Goal: Task Accomplishment & Management: Manage account settings

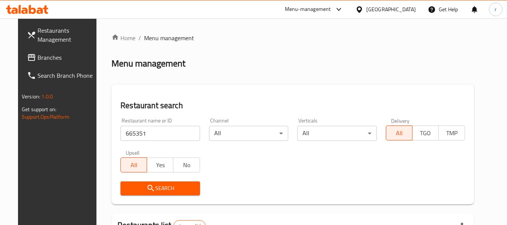
click at [360, 9] on icon at bounding box center [359, 10] width 8 height 8
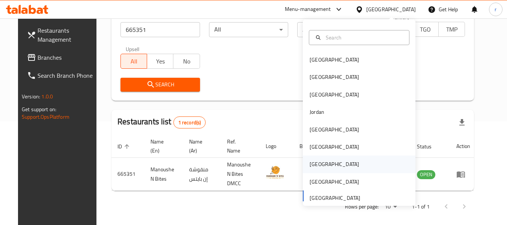
click at [309, 168] on div "[GEOGRAPHIC_DATA]" at bounding box center [333, 164] width 49 height 8
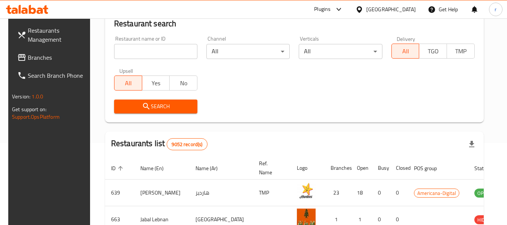
scroll to position [103, 0]
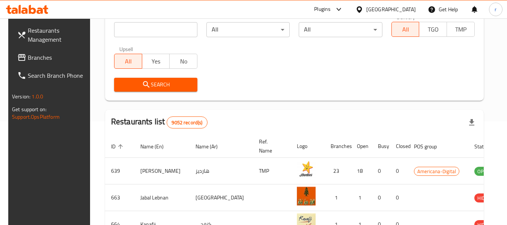
click at [43, 56] on span "Branches" at bounding box center [57, 57] width 59 height 9
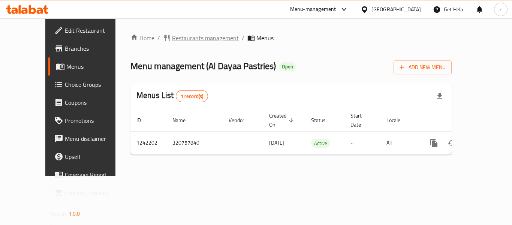
click at [172, 38] on span "Restaurants management" at bounding box center [205, 37] width 67 height 9
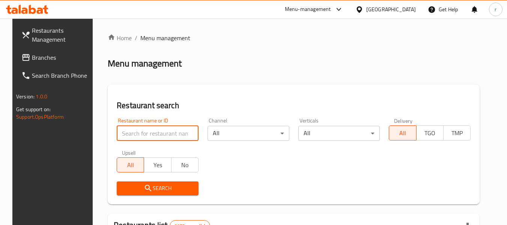
click at [136, 127] on input "search" at bounding box center [158, 133] width 82 height 15
paste input "681047"
type input "681047"
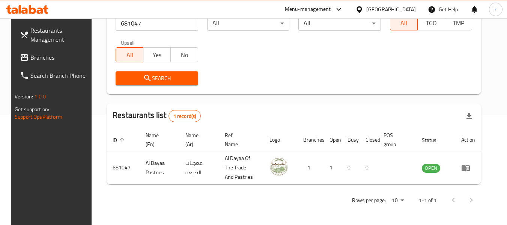
scroll to position [110, 0]
click at [366, 8] on div at bounding box center [360, 9] width 11 height 8
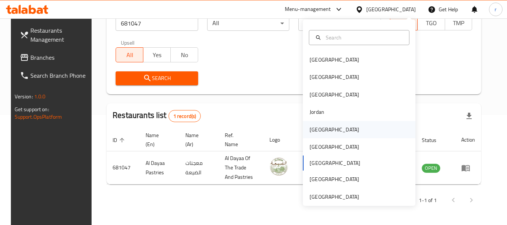
click at [303, 130] on div "[GEOGRAPHIC_DATA]" at bounding box center [333, 129] width 61 height 17
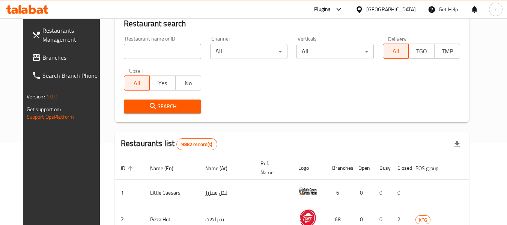
scroll to position [110, 0]
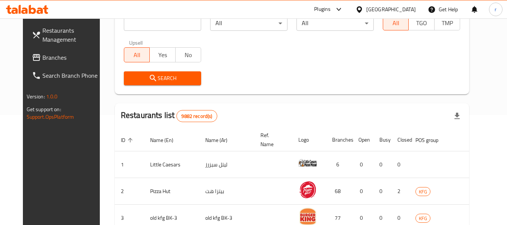
click at [42, 55] on span "Branches" at bounding box center [71, 57] width 59 height 9
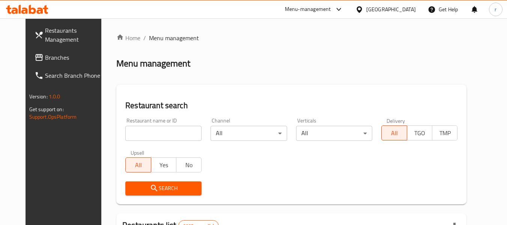
click at [143, 131] on input "search" at bounding box center [163, 133] width 76 height 15
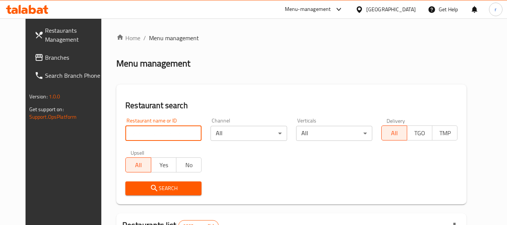
paste input "682727"
type input "682727"
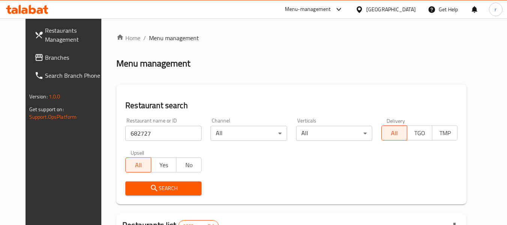
click at [166, 190] on span "Search" at bounding box center [163, 187] width 64 height 9
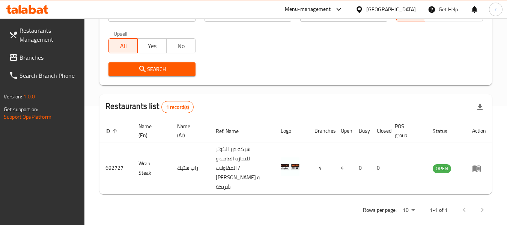
scroll to position [119, 0]
click at [402, 8] on div "[GEOGRAPHIC_DATA]" at bounding box center [390, 9] width 49 height 8
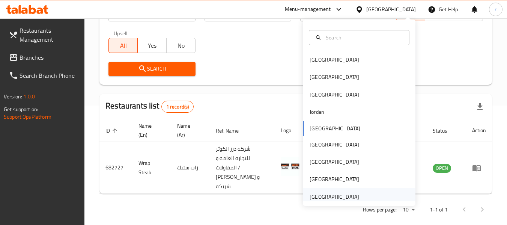
click at [322, 197] on div "[GEOGRAPHIC_DATA]" at bounding box center [333, 196] width 49 height 8
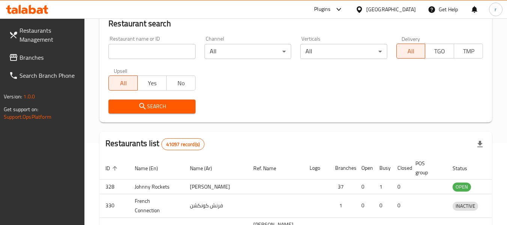
scroll to position [119, 0]
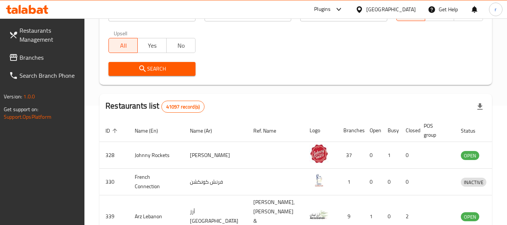
click at [32, 61] on span "Branches" at bounding box center [48, 57] width 59 height 9
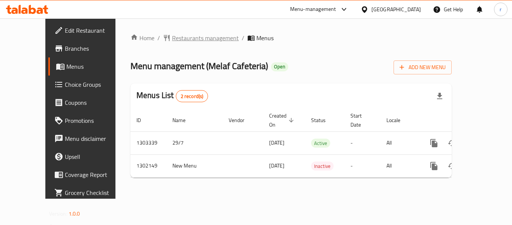
click at [172, 39] on span "Restaurants management" at bounding box center [205, 37] width 67 height 9
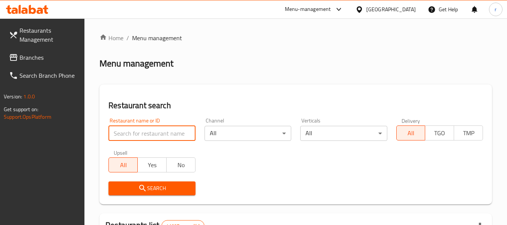
click at [146, 130] on input "search" at bounding box center [151, 133] width 87 height 15
paste input "701386"
type input "701386"
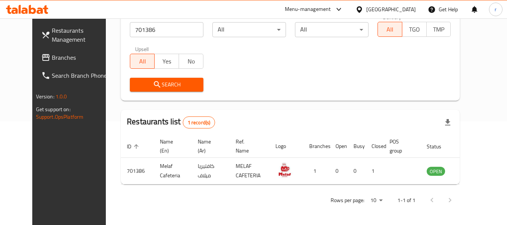
scroll to position [103, 0]
click at [369, 8] on div "[GEOGRAPHIC_DATA]" at bounding box center [390, 9] width 49 height 8
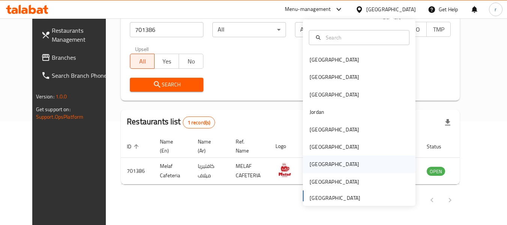
click at [303, 167] on div "[GEOGRAPHIC_DATA]" at bounding box center [333, 163] width 61 height 17
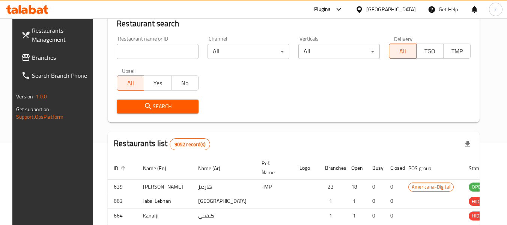
scroll to position [103, 0]
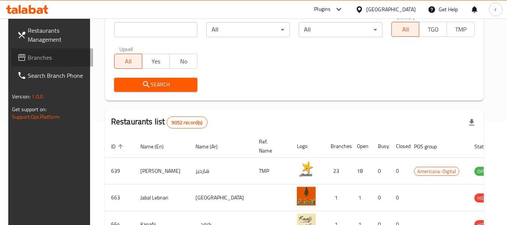
click at [58, 60] on span "Branches" at bounding box center [57, 57] width 59 height 9
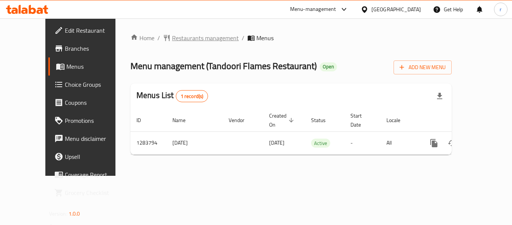
click at [181, 39] on span "Restaurants management" at bounding box center [205, 37] width 67 height 9
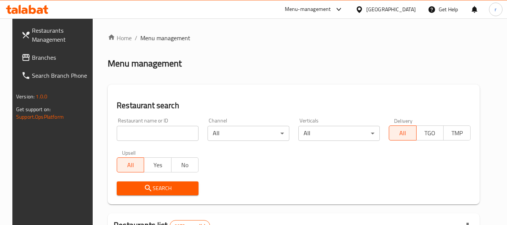
click at [140, 134] on input "search" at bounding box center [158, 133] width 82 height 15
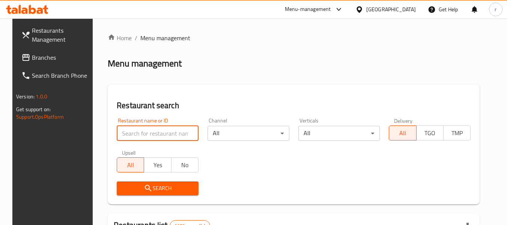
paste input "695418"
type input "695418"
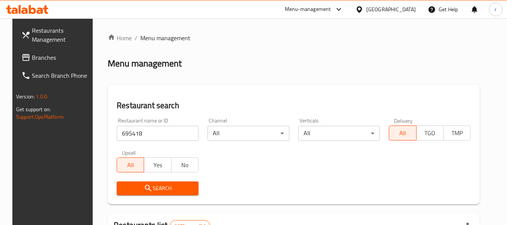
click at [153, 190] on span "Search" at bounding box center [158, 187] width 70 height 9
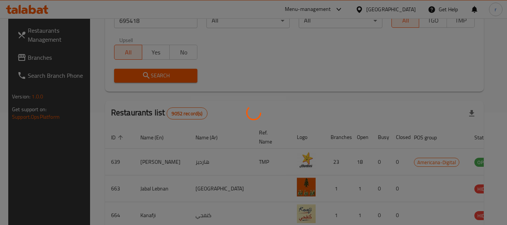
scroll to position [110, 0]
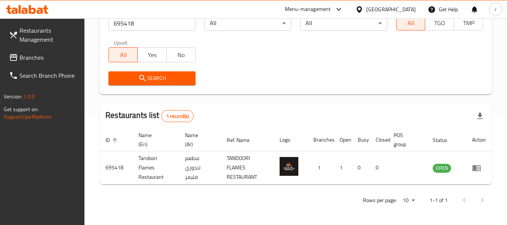
click at [363, 10] on icon at bounding box center [359, 10] width 8 height 8
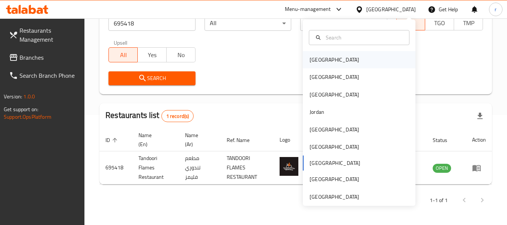
click at [321, 60] on div "[GEOGRAPHIC_DATA]" at bounding box center [333, 59] width 49 height 8
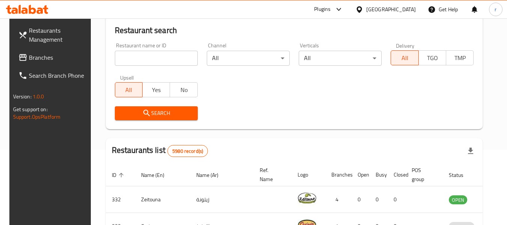
scroll to position [35, 0]
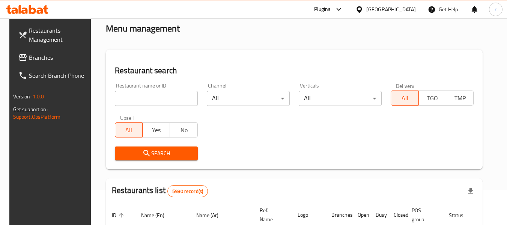
click at [29, 55] on span "Branches" at bounding box center [58, 57] width 59 height 9
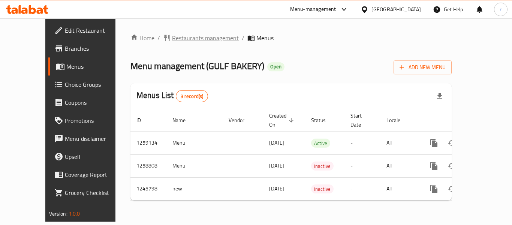
click at [172, 41] on span "Restaurants management" at bounding box center [205, 37] width 67 height 9
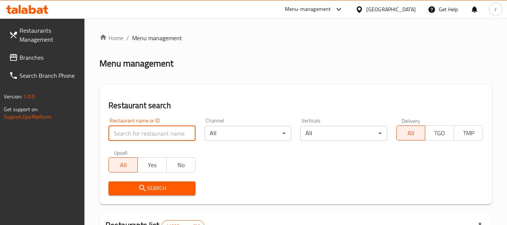
click at [149, 131] on input "search" at bounding box center [151, 133] width 87 height 15
paste input "681882"
type input "681882"
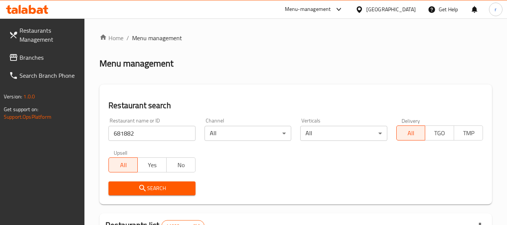
click at [143, 187] on icon "submit" at bounding box center [142, 187] width 9 height 9
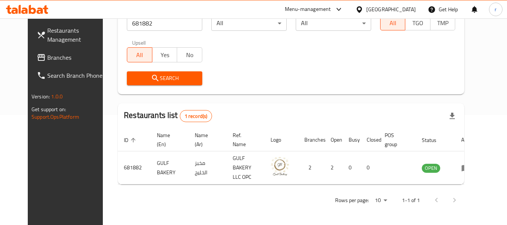
scroll to position [103, 0]
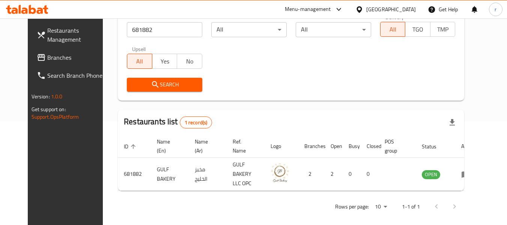
click at [47, 56] on span "Branches" at bounding box center [76, 57] width 59 height 9
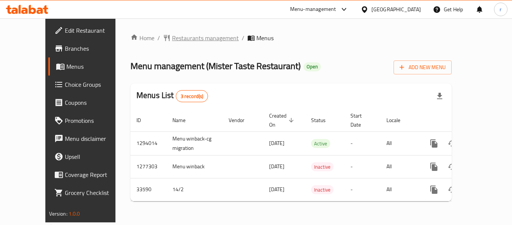
click at [174, 39] on span "Restaurants management" at bounding box center [205, 37] width 67 height 9
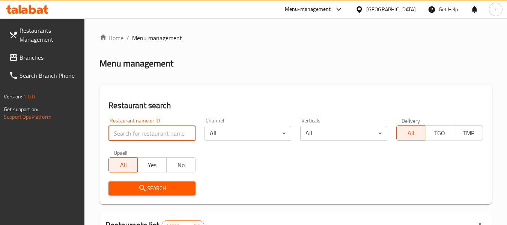
click at [132, 133] on input "search" at bounding box center [151, 133] width 87 height 15
paste input "17285"
type input "17285"
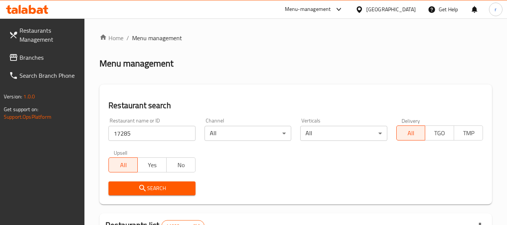
click at [136, 186] on span "Search" at bounding box center [151, 187] width 75 height 9
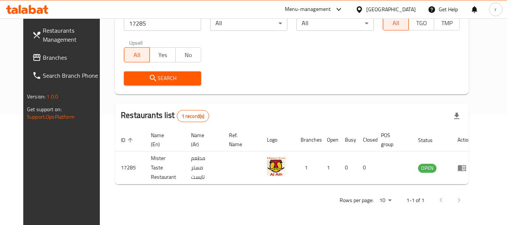
scroll to position [103, 0]
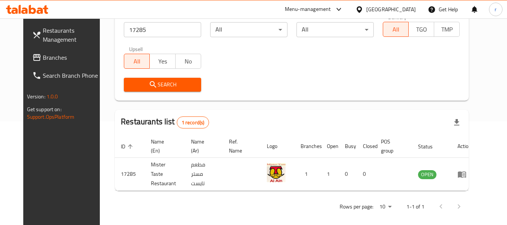
click at [361, 9] on icon at bounding box center [358, 9] width 5 height 6
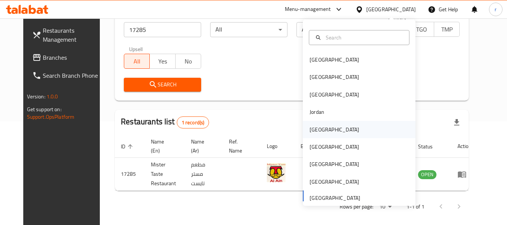
click at [318, 133] on div "[GEOGRAPHIC_DATA]" at bounding box center [333, 129] width 49 height 8
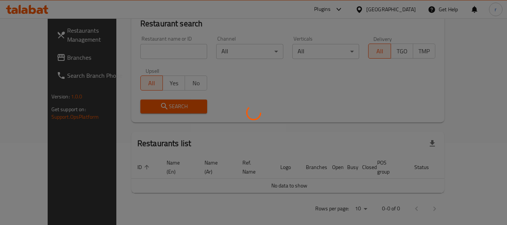
scroll to position [103, 0]
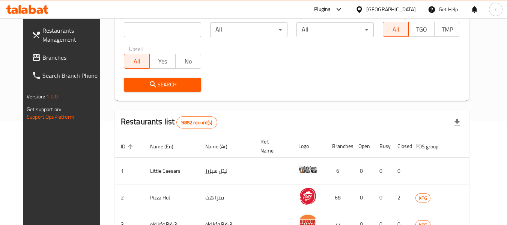
click at [43, 57] on span "Branches" at bounding box center [71, 57] width 59 height 9
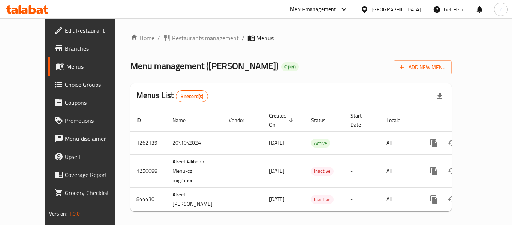
click at [172, 40] on span "Restaurants management" at bounding box center [205, 37] width 67 height 9
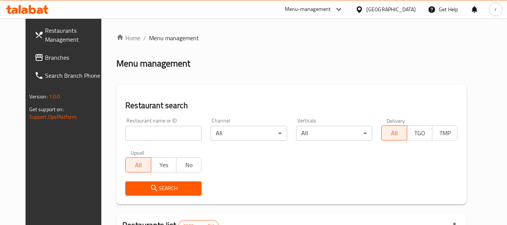
click at [159, 133] on input "search" at bounding box center [163, 133] width 76 height 15
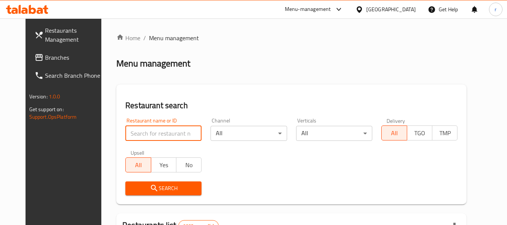
paste input "656236"
type input "656236"
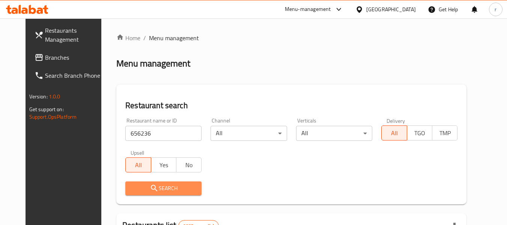
click at [151, 184] on span "Search" at bounding box center [163, 187] width 64 height 9
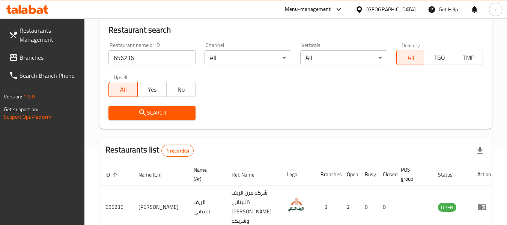
scroll to position [110, 0]
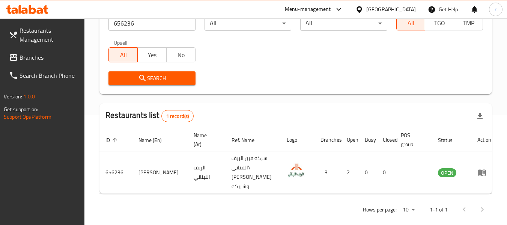
click at [363, 10] on icon at bounding box center [359, 10] width 8 height 8
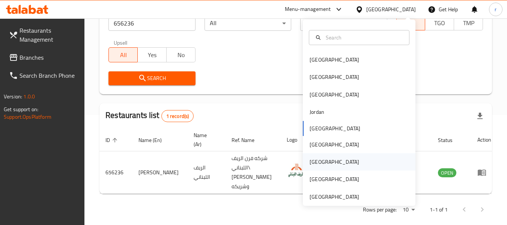
click at [309, 161] on div "Qatar" at bounding box center [333, 161] width 49 height 8
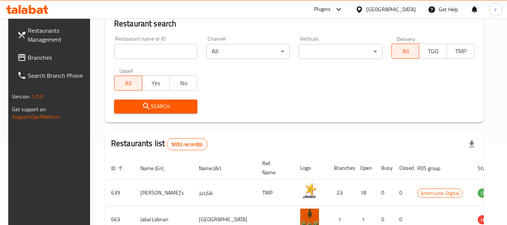
scroll to position [110, 0]
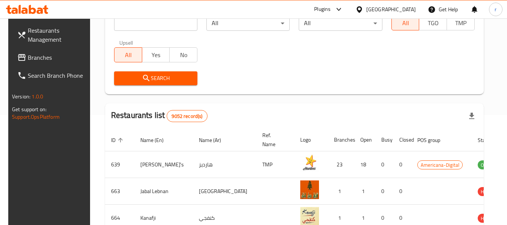
click at [31, 59] on span "Branches" at bounding box center [57, 57] width 59 height 9
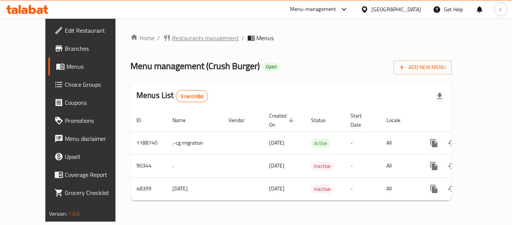
click at [172, 36] on span "Restaurants management" at bounding box center [205, 37] width 67 height 9
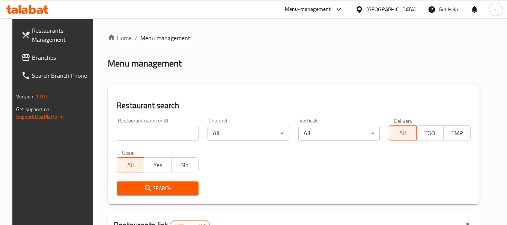
click at [154, 134] on input "search" at bounding box center [158, 133] width 82 height 15
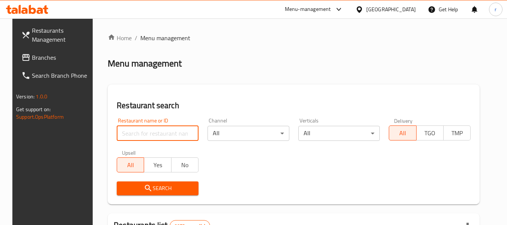
paste input "24423"
type input "24423"
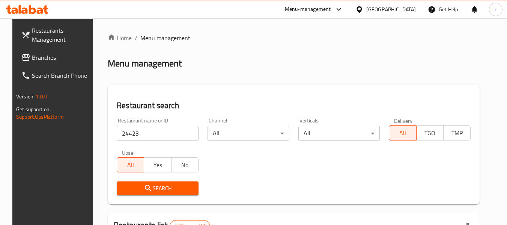
click at [171, 191] on span "Search" at bounding box center [158, 187] width 70 height 9
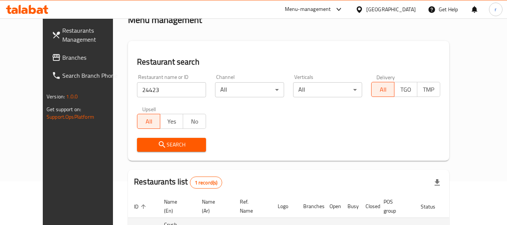
scroll to position [102, 0]
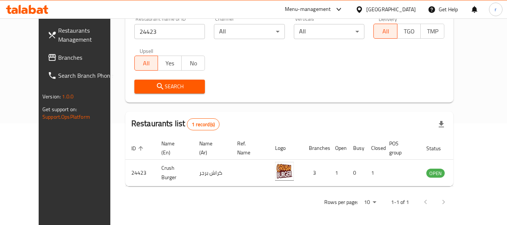
click at [366, 11] on div at bounding box center [360, 9] width 11 height 8
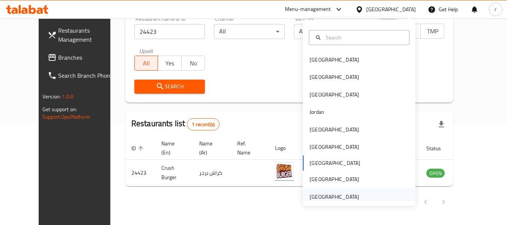
click at [328, 194] on div "[GEOGRAPHIC_DATA]" at bounding box center [333, 196] width 49 height 8
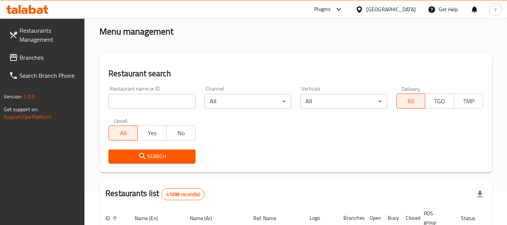
scroll to position [27, 0]
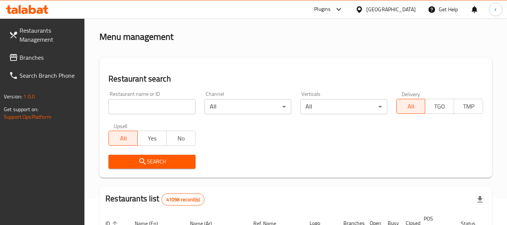
click at [26, 61] on span "Branches" at bounding box center [48, 57] width 59 height 9
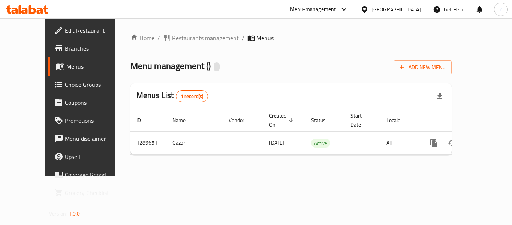
click at [172, 40] on span "Restaurants management" at bounding box center [205, 37] width 67 height 9
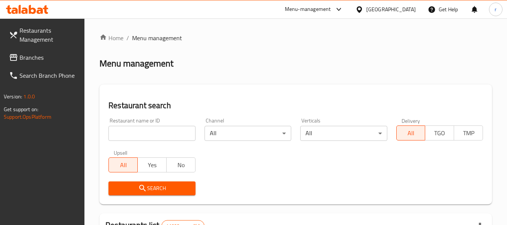
click at [139, 130] on input "search" at bounding box center [151, 133] width 87 height 15
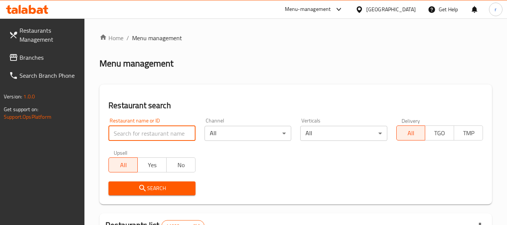
paste input "697765"
type input "697765"
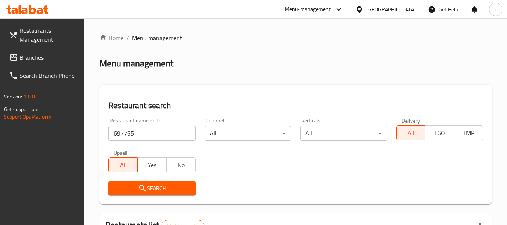
click at [143, 183] on button "Search" at bounding box center [151, 188] width 87 height 14
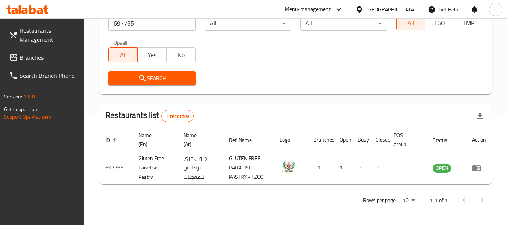
scroll to position [110, 0]
click at [24, 55] on span "Branches" at bounding box center [48, 57] width 59 height 9
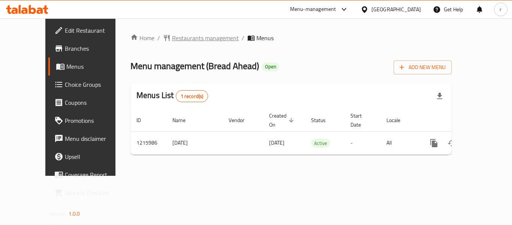
click at [172, 40] on span "Restaurants management" at bounding box center [205, 37] width 67 height 9
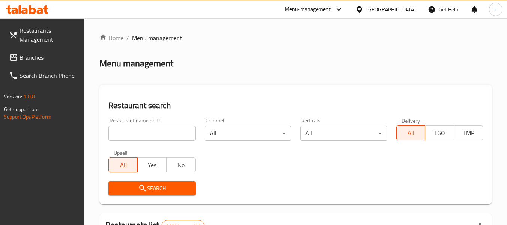
click at [143, 131] on input "search" at bounding box center [151, 133] width 87 height 15
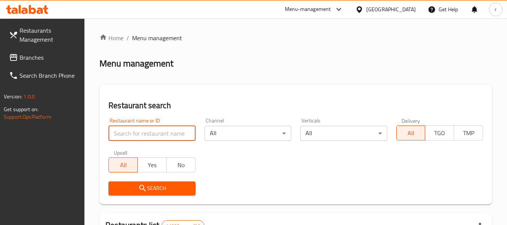
paste input "672436"
type input "672436"
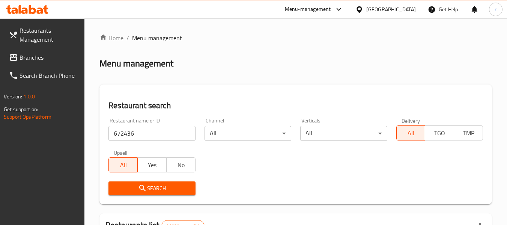
click at [140, 185] on icon "submit" at bounding box center [142, 187] width 6 height 6
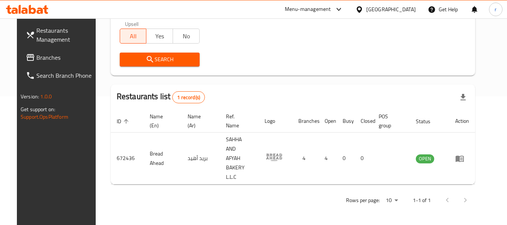
scroll to position [110, 0]
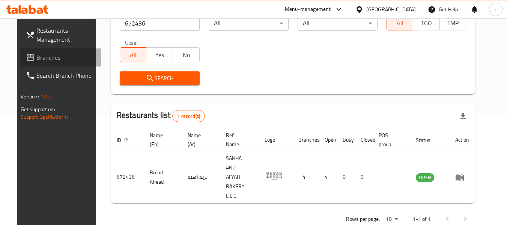
click at [36, 56] on span "Branches" at bounding box center [65, 57] width 59 height 9
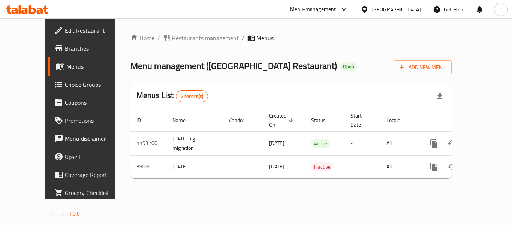
click at [178, 39] on span "Restaurants management" at bounding box center [205, 37] width 67 height 9
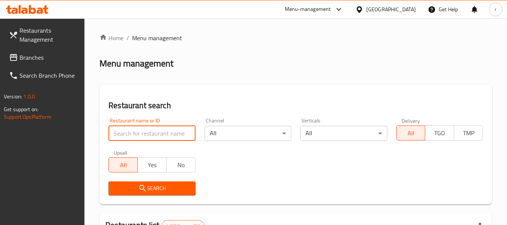
click at [134, 133] on input "search" at bounding box center [151, 133] width 87 height 15
paste input "20309"
type input "20309"
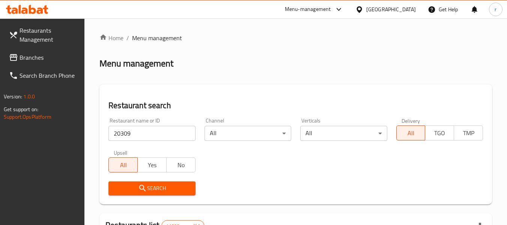
click at [140, 185] on icon "submit" at bounding box center [142, 187] width 9 height 9
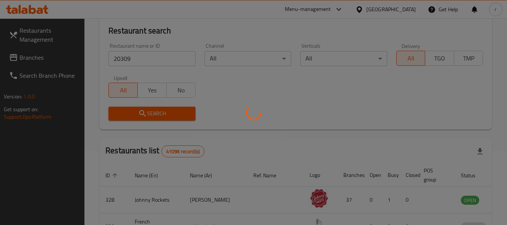
scroll to position [75, 0]
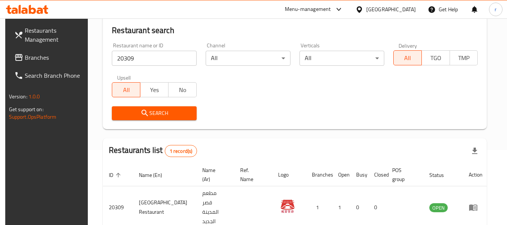
click at [40, 59] on span "Branches" at bounding box center [54, 57] width 59 height 9
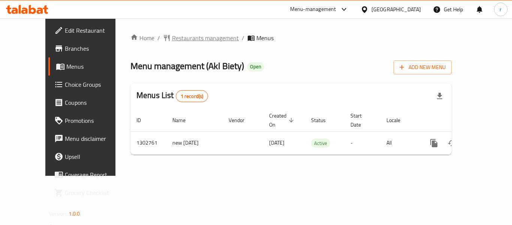
click at [172, 40] on span "Restaurants management" at bounding box center [205, 37] width 67 height 9
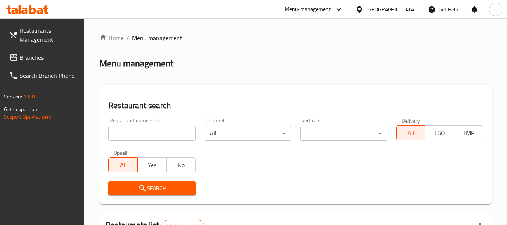
click at [153, 133] on input "search" at bounding box center [151, 133] width 87 height 15
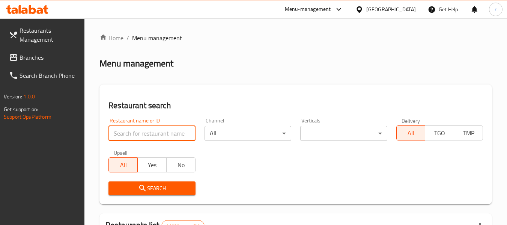
paste input "702314"
type input "702314"
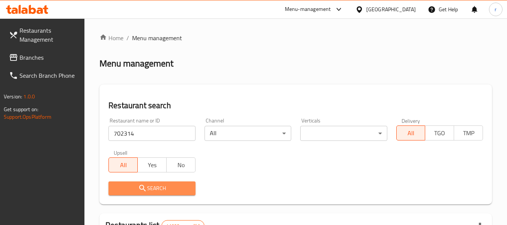
click at [153, 185] on span "Search" at bounding box center [151, 187] width 75 height 9
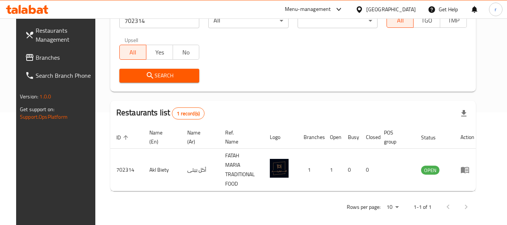
scroll to position [110, 0]
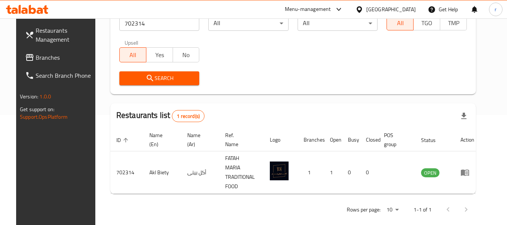
click at [36, 58] on span "Branches" at bounding box center [65, 57] width 59 height 9
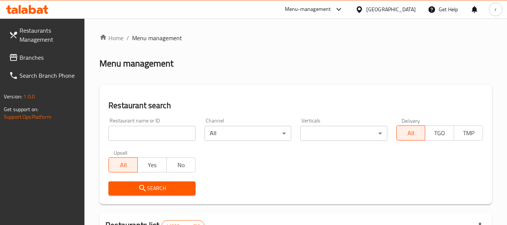
click at [145, 137] on input "search" at bounding box center [151, 133] width 87 height 15
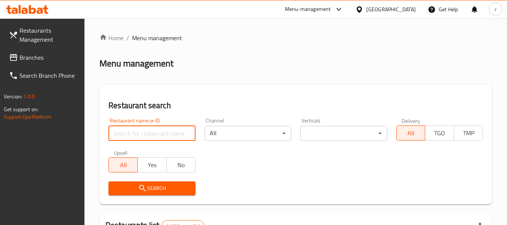
paste input "684210"
type input "684210"
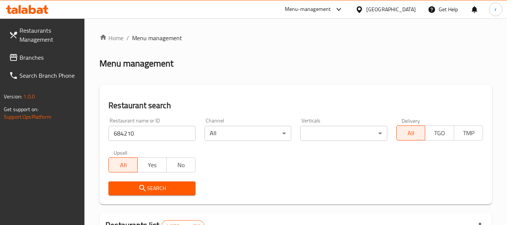
click at [161, 190] on span "Search" at bounding box center [151, 187] width 75 height 9
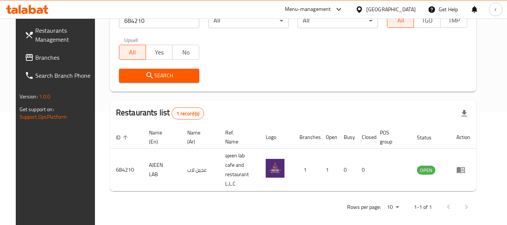
scroll to position [103, 0]
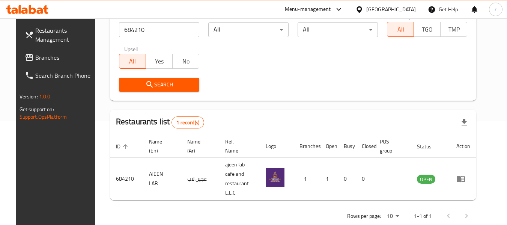
click at [386, 9] on div "[GEOGRAPHIC_DATA]" at bounding box center [390, 9] width 49 height 8
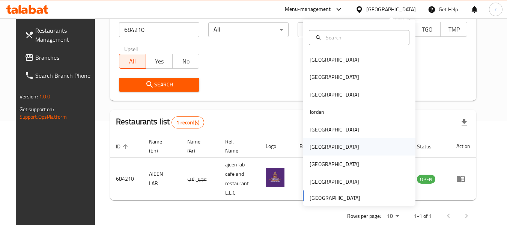
click at [309, 148] on div "[GEOGRAPHIC_DATA]" at bounding box center [333, 146] width 49 height 8
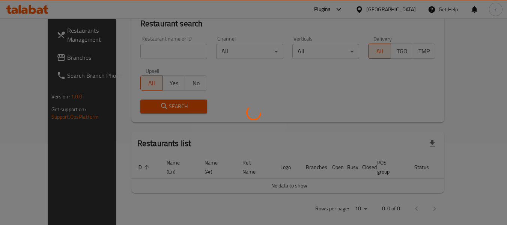
scroll to position [103, 0]
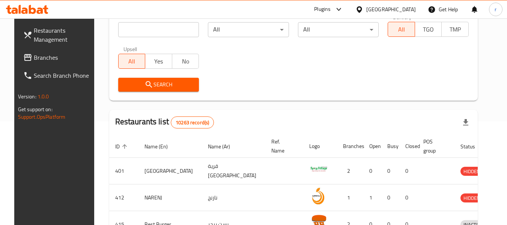
click at [34, 56] on span "Branches" at bounding box center [63, 57] width 59 height 9
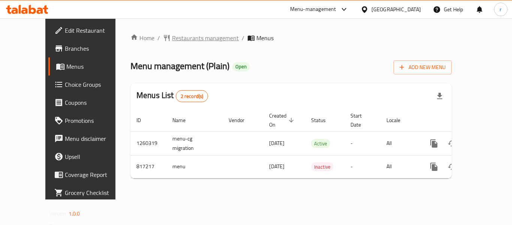
click at [172, 42] on span "Restaurants management" at bounding box center [205, 37] width 67 height 9
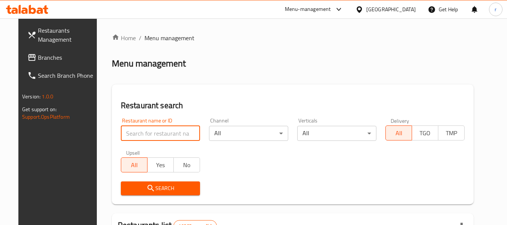
click at [164, 132] on input "search" at bounding box center [160, 133] width 79 height 15
paste input "654911"
type input "654911"
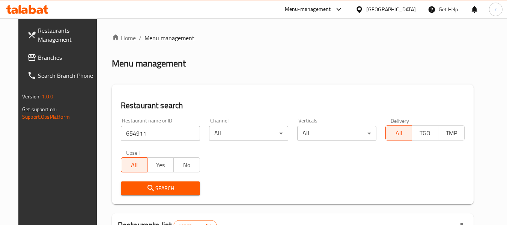
click at [166, 192] on span "Search" at bounding box center [160, 187] width 67 height 9
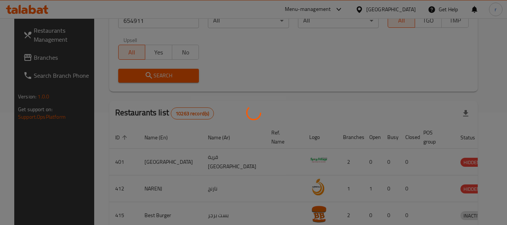
scroll to position [103, 0]
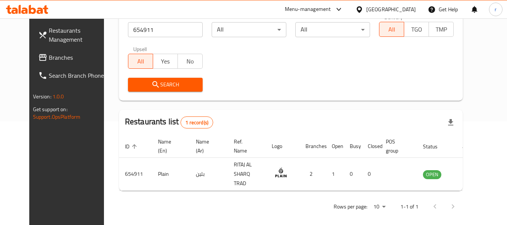
click at [363, 11] on icon at bounding box center [359, 10] width 8 height 8
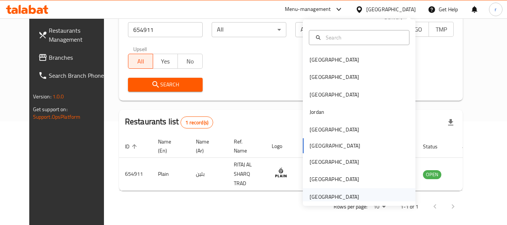
click at [327, 199] on div "[GEOGRAPHIC_DATA]" at bounding box center [333, 196] width 49 height 8
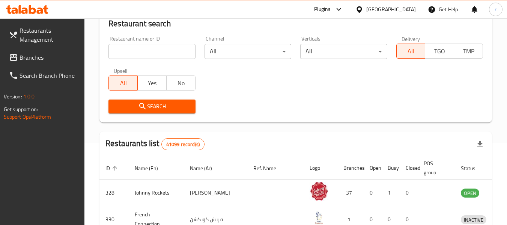
scroll to position [103, 0]
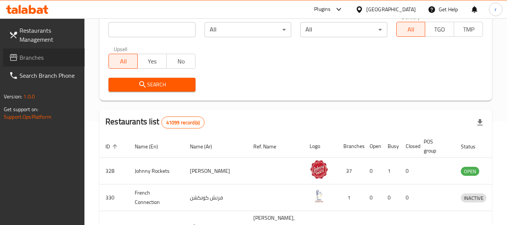
click at [34, 58] on span "Branches" at bounding box center [48, 57] width 59 height 9
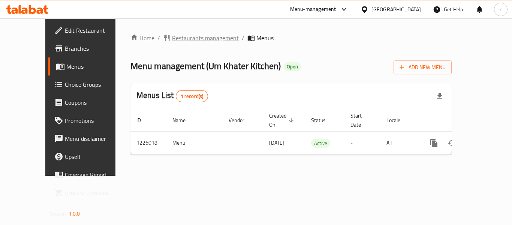
click at [187, 34] on span "Restaurants management" at bounding box center [205, 37] width 67 height 9
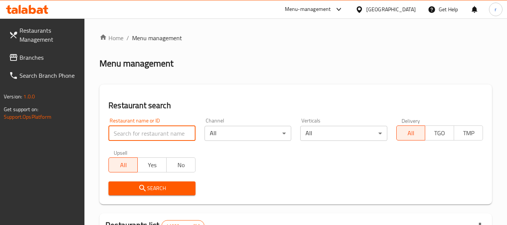
click at [141, 136] on input "search" at bounding box center [151, 133] width 87 height 15
paste input "675483"
type input "675483"
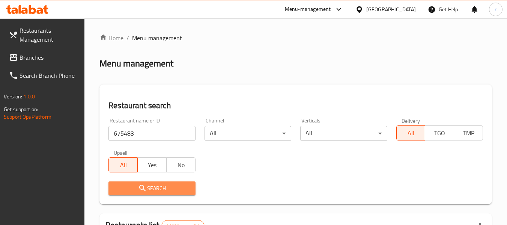
click at [141, 184] on icon "submit" at bounding box center [142, 187] width 9 height 9
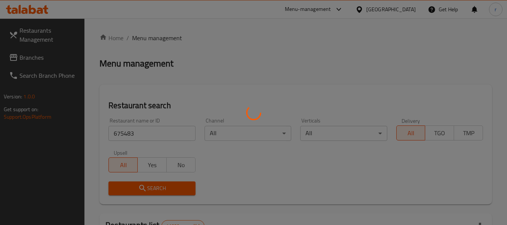
scroll to position [103, 0]
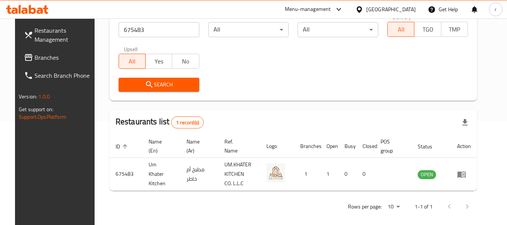
click at [34, 57] on span "Branches" at bounding box center [63, 57] width 59 height 9
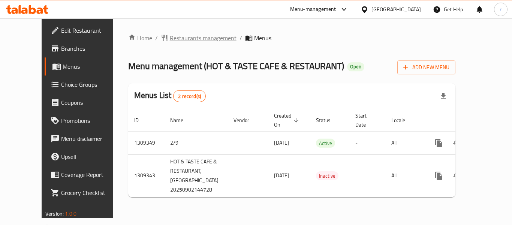
click at [170, 39] on span "Restaurants management" at bounding box center [203, 37] width 67 height 9
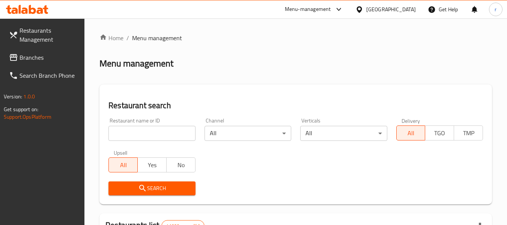
click at [139, 132] on input "search" at bounding box center [151, 133] width 87 height 15
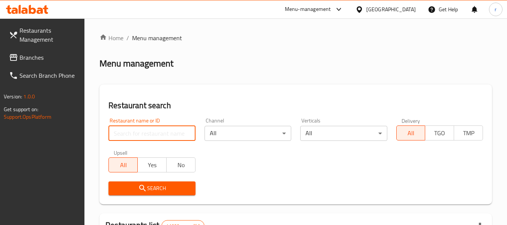
paste input "705223"
type input "705223"
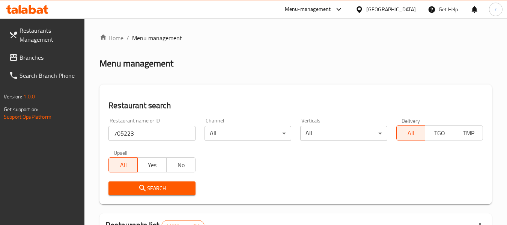
click at [139, 185] on icon "submit" at bounding box center [142, 187] width 9 height 9
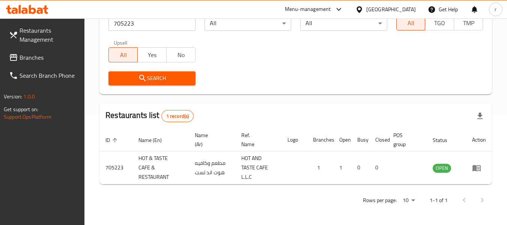
scroll to position [110, 0]
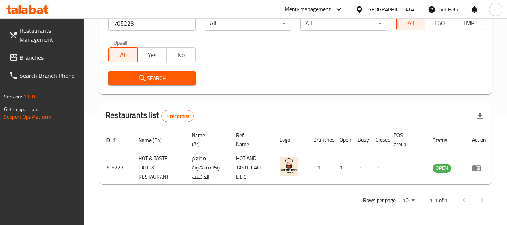
click at [366, 5] on div "[GEOGRAPHIC_DATA]" at bounding box center [390, 9] width 49 height 8
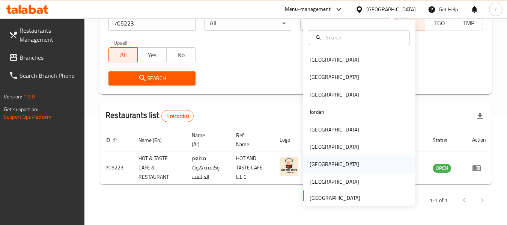
click at [319, 162] on div "[GEOGRAPHIC_DATA]" at bounding box center [333, 163] width 61 height 17
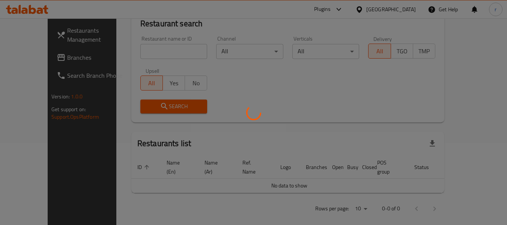
scroll to position [110, 0]
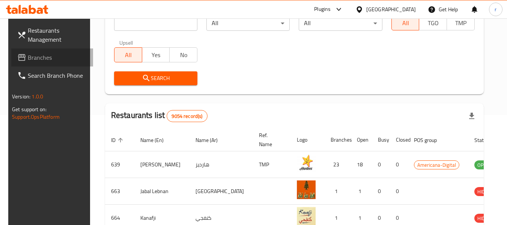
click at [35, 60] on span "Branches" at bounding box center [57, 57] width 59 height 9
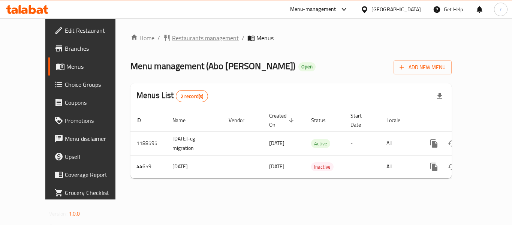
click at [172, 38] on span "Restaurants management" at bounding box center [205, 37] width 67 height 9
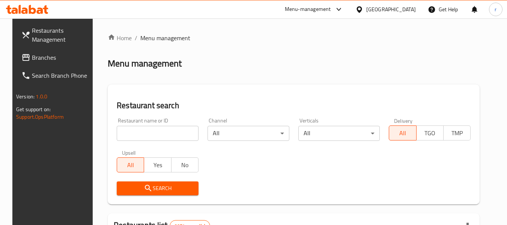
click at [126, 132] on input "search" at bounding box center [158, 133] width 82 height 15
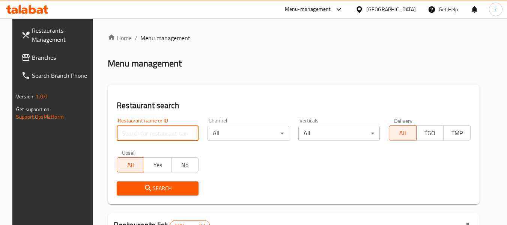
paste input "22805"
type input "22805"
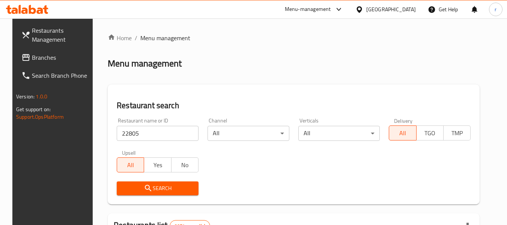
click at [134, 184] on span "Search" at bounding box center [158, 187] width 70 height 9
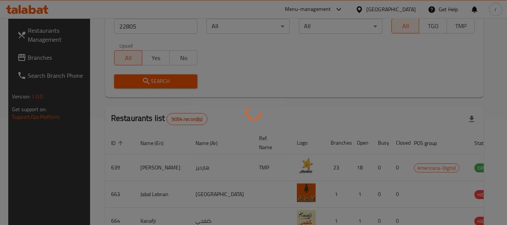
scroll to position [103, 0]
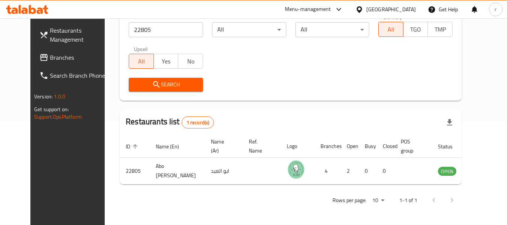
click at [404, 10] on div "[GEOGRAPHIC_DATA]" at bounding box center [390, 9] width 49 height 8
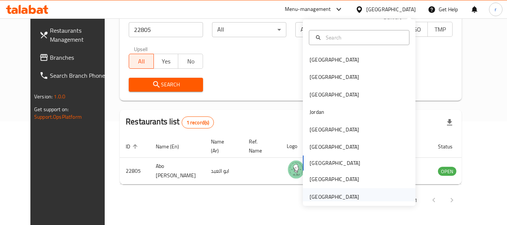
click at [324, 191] on div "[GEOGRAPHIC_DATA]" at bounding box center [333, 196] width 61 height 17
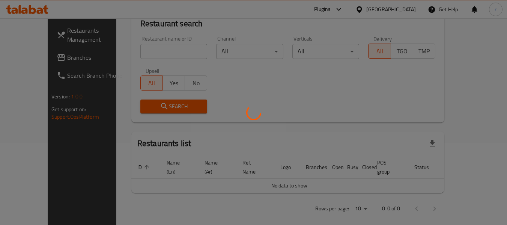
scroll to position [103, 0]
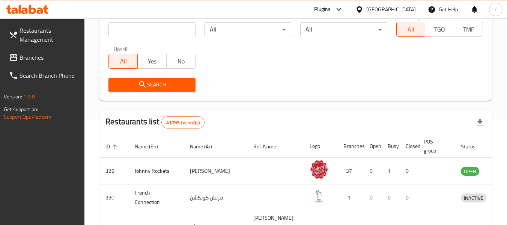
click at [31, 61] on span "Branches" at bounding box center [48, 57] width 59 height 9
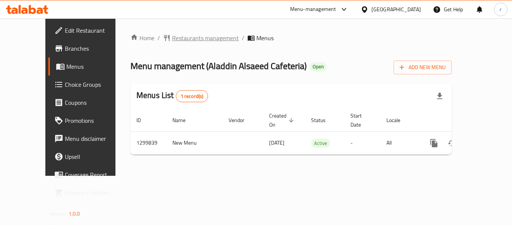
click at [180, 37] on span "Restaurants management" at bounding box center [205, 37] width 67 height 9
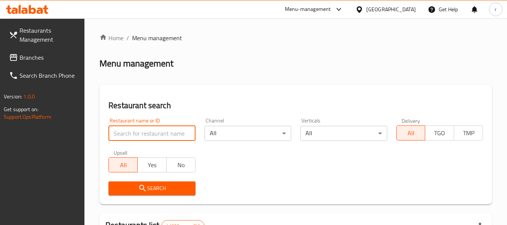
click at [138, 133] on input "search" at bounding box center [151, 133] width 87 height 15
paste input "701512"
type input "701512"
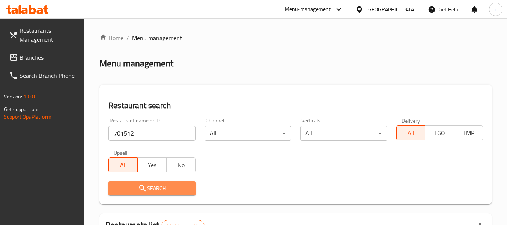
click at [141, 189] on icon "submit" at bounding box center [142, 187] width 6 height 6
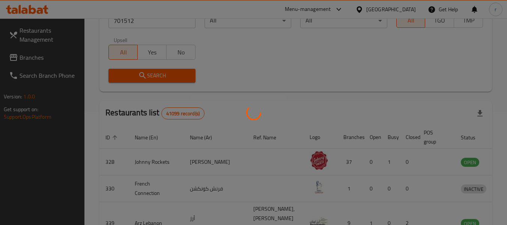
scroll to position [110, 0]
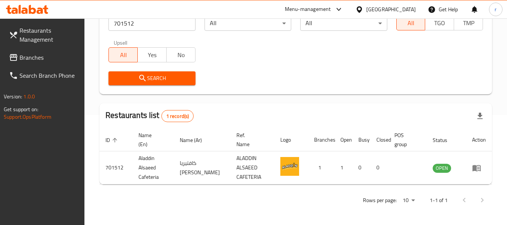
click at [363, 10] on icon at bounding box center [359, 10] width 8 height 8
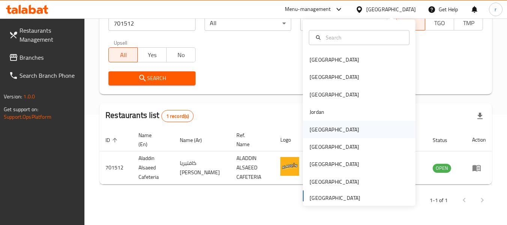
click at [317, 125] on div "[GEOGRAPHIC_DATA]" at bounding box center [333, 129] width 49 height 8
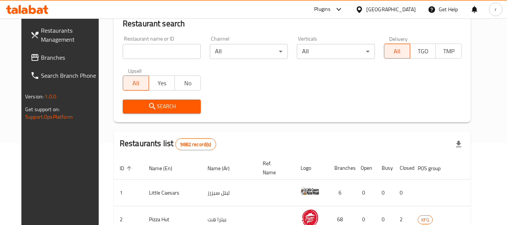
scroll to position [110, 0]
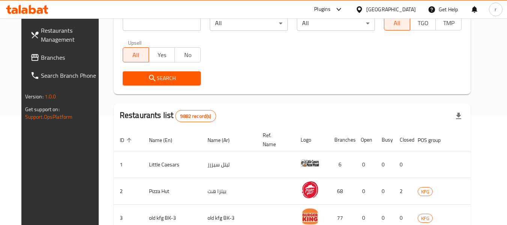
click at [41, 59] on span "Branches" at bounding box center [70, 57] width 59 height 9
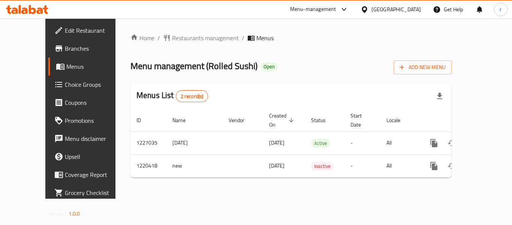
click at [172, 38] on span "Restaurants management" at bounding box center [205, 37] width 67 height 9
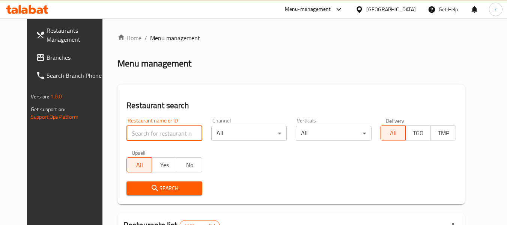
click at [145, 132] on input "search" at bounding box center [163, 133] width 75 height 15
paste input "673360"
type input "673360"
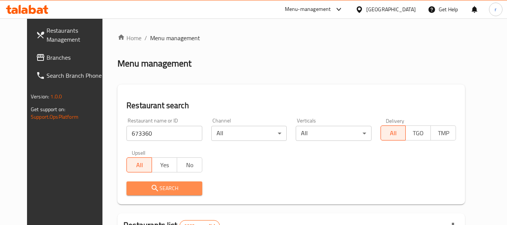
click at [151, 185] on icon "submit" at bounding box center [154, 187] width 6 height 6
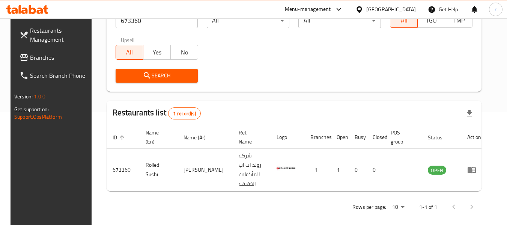
scroll to position [103, 0]
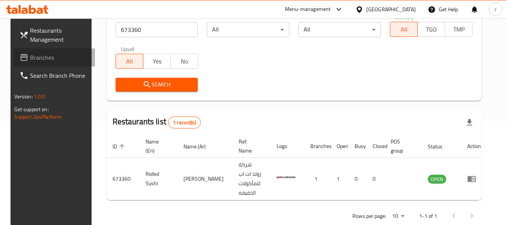
click at [30, 55] on span "Branches" at bounding box center [59, 57] width 59 height 9
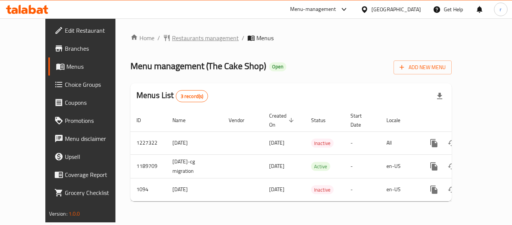
click at [172, 39] on span "Restaurants management" at bounding box center [205, 37] width 67 height 9
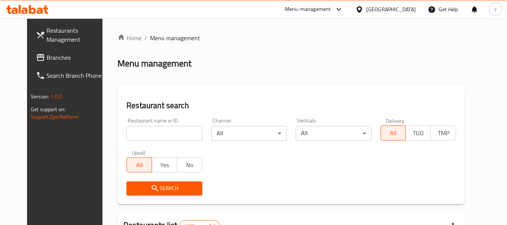
click at [142, 135] on input "search" at bounding box center [163, 133] width 75 height 15
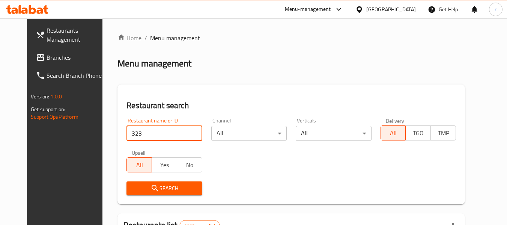
type input "323"
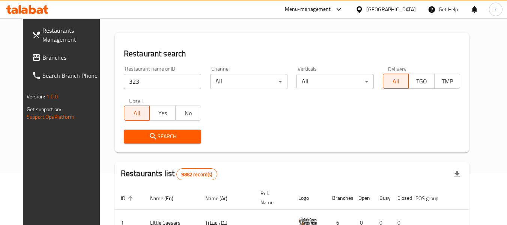
scroll to position [112, 0]
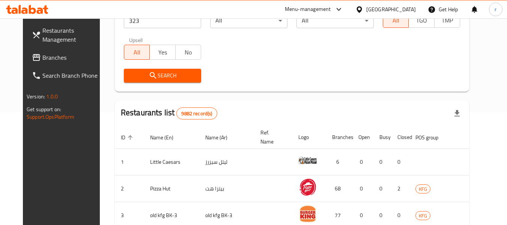
click at [157, 66] on div "Search" at bounding box center [162, 75] width 86 height 23
click at [153, 77] on span "Search" at bounding box center [162, 75] width 65 height 9
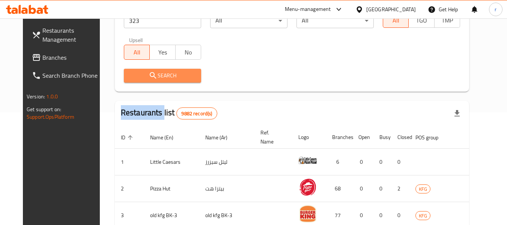
click at [153, 77] on div at bounding box center [253, 112] width 507 height 225
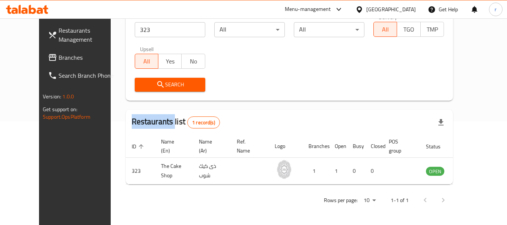
scroll to position [103, 0]
click at [361, 12] on icon at bounding box center [358, 9] width 5 height 6
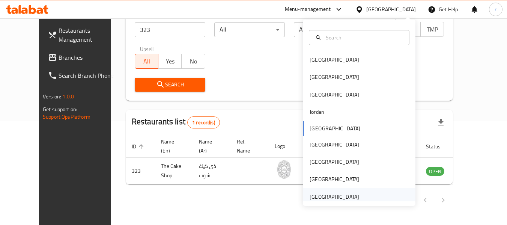
click at [322, 194] on div "[GEOGRAPHIC_DATA]" at bounding box center [333, 196] width 49 height 8
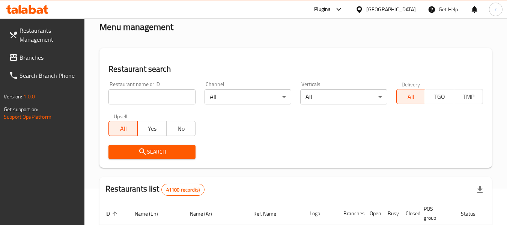
scroll to position [28, 0]
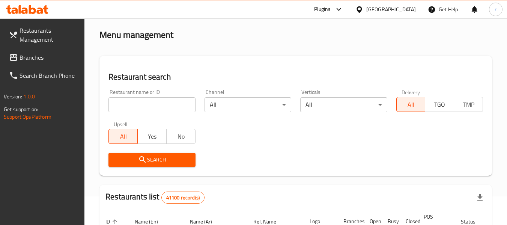
click at [39, 65] on link "Branches" at bounding box center [44, 57] width 82 height 18
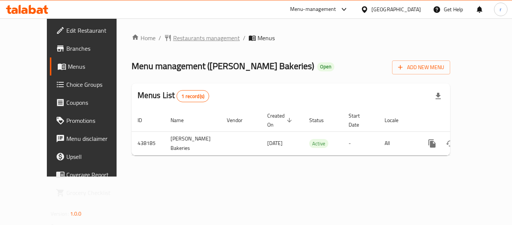
click at [178, 40] on span "Restaurants management" at bounding box center [206, 37] width 67 height 9
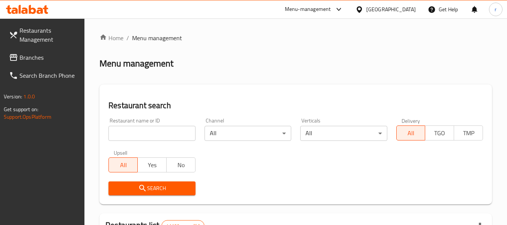
click at [151, 130] on input "search" at bounding box center [151, 133] width 87 height 15
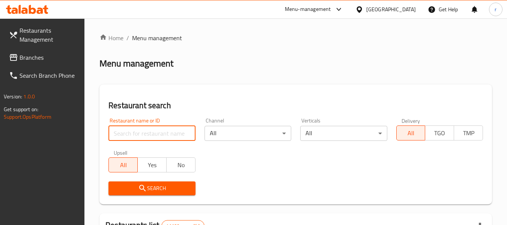
paste input "632763"
type input "632763"
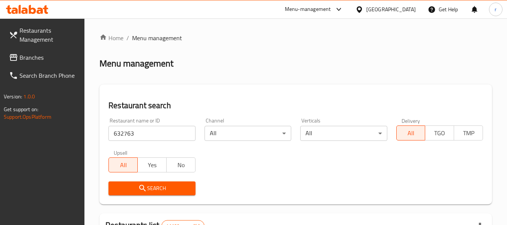
click at [167, 186] on span "Search" at bounding box center [151, 187] width 75 height 9
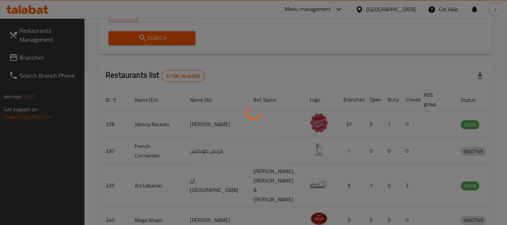
scroll to position [103, 0]
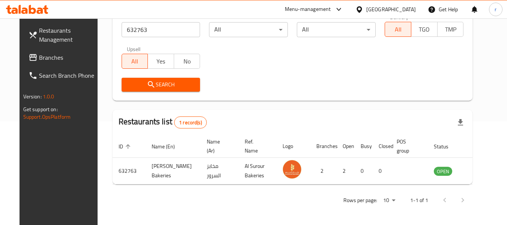
click at [363, 7] on icon at bounding box center [359, 10] width 8 height 8
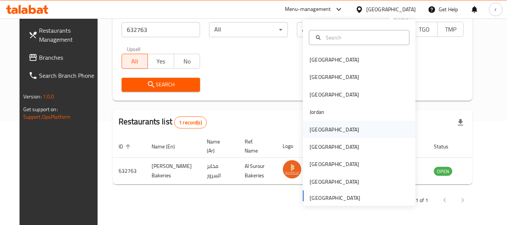
click at [317, 126] on div "[GEOGRAPHIC_DATA]" at bounding box center [333, 129] width 49 height 8
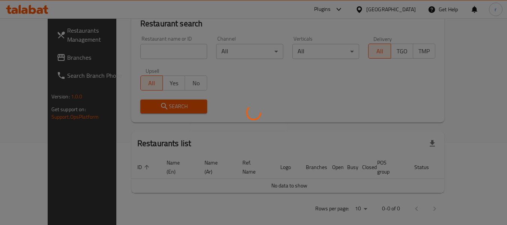
scroll to position [103, 0]
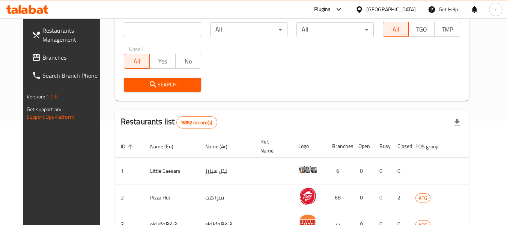
click at [48, 58] on span "Branches" at bounding box center [71, 57] width 59 height 9
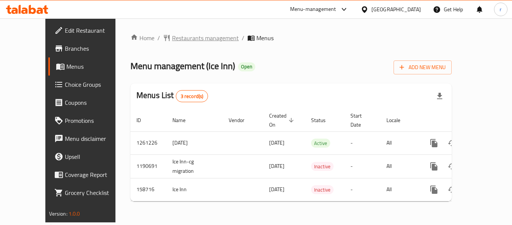
click at [178, 40] on span "Restaurants management" at bounding box center [205, 37] width 67 height 9
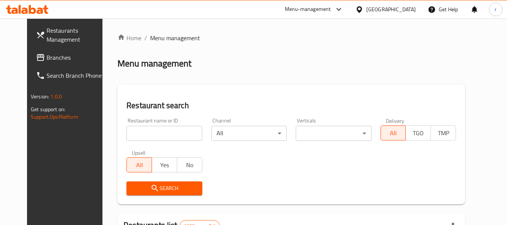
click at [147, 133] on input "search" at bounding box center [163, 133] width 75 height 15
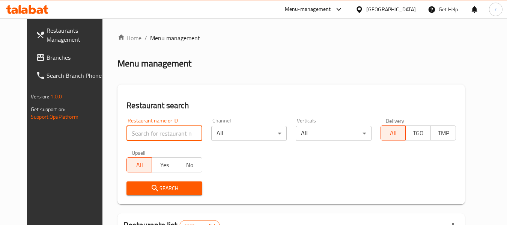
paste input "615577"
type input "615577"
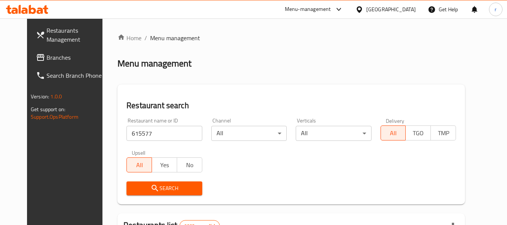
click at [150, 188] on span "Search" at bounding box center [163, 187] width 63 height 9
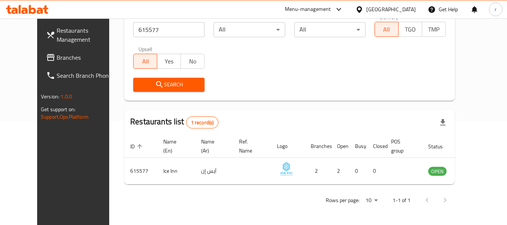
scroll to position [66, 0]
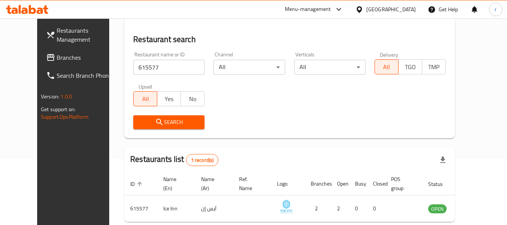
click at [361, 10] on icon at bounding box center [358, 9] width 5 height 6
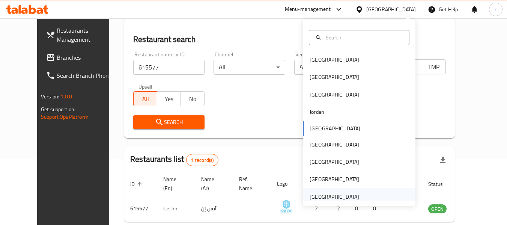
click at [332, 198] on div "[GEOGRAPHIC_DATA]" at bounding box center [333, 196] width 49 height 8
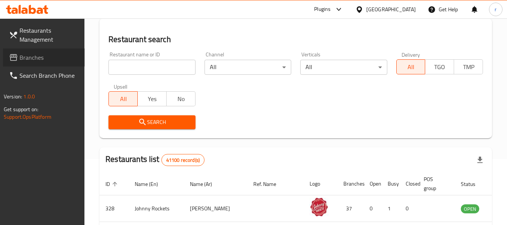
click at [28, 59] on span "Branches" at bounding box center [48, 57] width 59 height 9
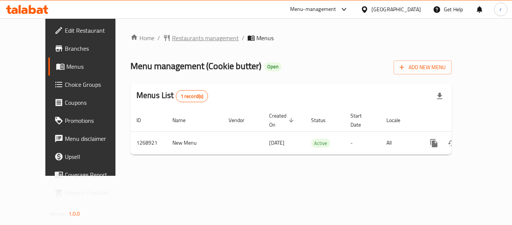
click at [180, 37] on span "Restaurants management" at bounding box center [205, 37] width 67 height 9
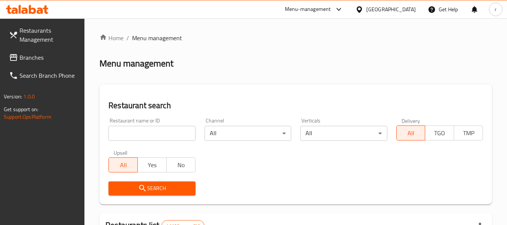
click at [146, 133] on input "search" at bounding box center [151, 133] width 87 height 15
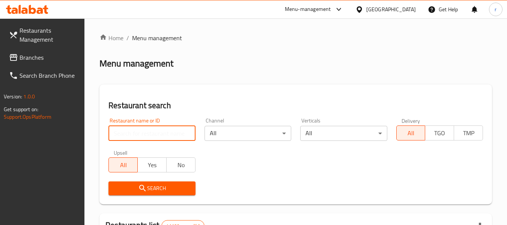
paste input "688327"
type input "688327"
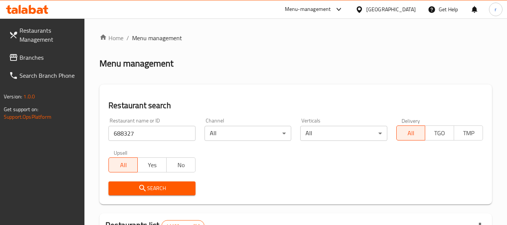
click at [141, 188] on icon "submit" at bounding box center [142, 187] width 9 height 9
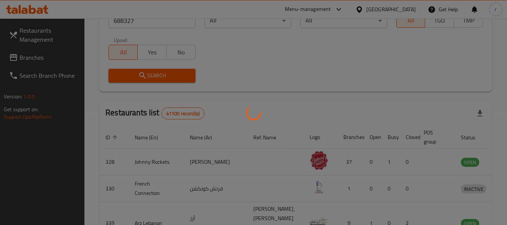
scroll to position [103, 0]
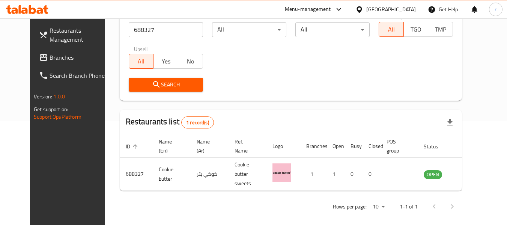
click at [384, 9] on div "[GEOGRAPHIC_DATA]" at bounding box center [390, 9] width 49 height 8
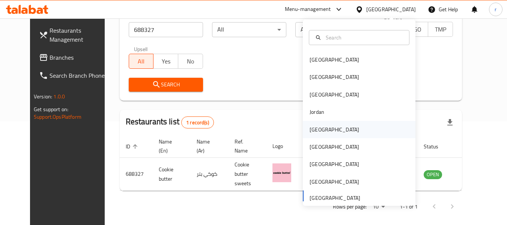
click at [309, 134] on div "[GEOGRAPHIC_DATA]" at bounding box center [333, 129] width 61 height 17
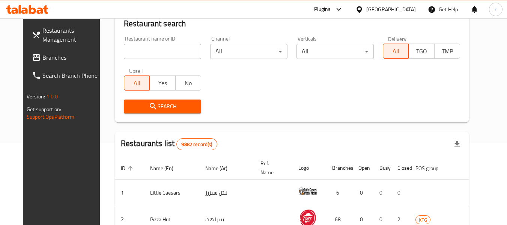
scroll to position [103, 0]
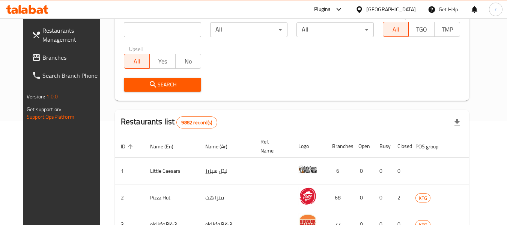
click at [42, 57] on span "Branches" at bounding box center [71, 57] width 59 height 9
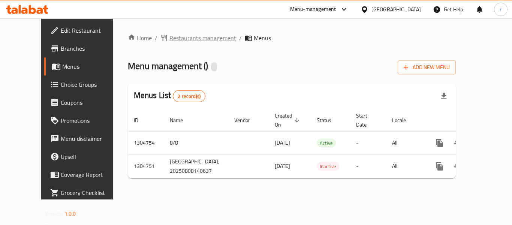
click at [169, 39] on span "Restaurants management" at bounding box center [202, 37] width 67 height 9
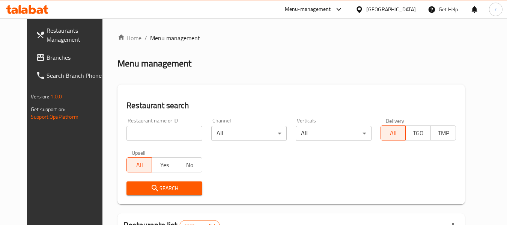
click at [151, 132] on input "search" at bounding box center [163, 133] width 75 height 15
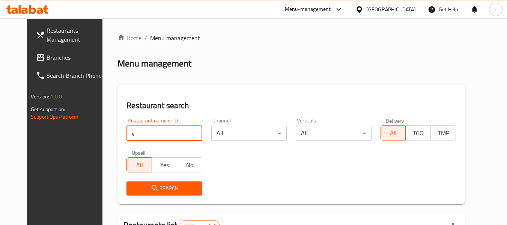
click at [189, 136] on input "v" at bounding box center [163, 133] width 75 height 15
click at [136, 134] on input "v" at bounding box center [163, 133] width 75 height 15
click at [158, 129] on input "v" at bounding box center [163, 133] width 75 height 15
paste input "703403"
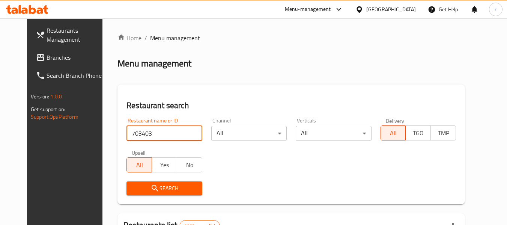
type input "703403"
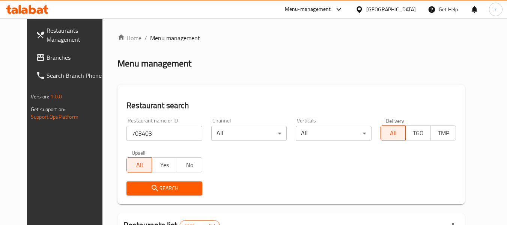
click at [150, 186] on icon "submit" at bounding box center [154, 187] width 9 height 9
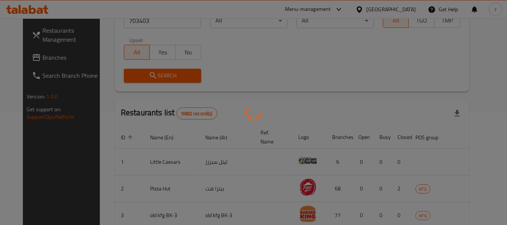
scroll to position [103, 0]
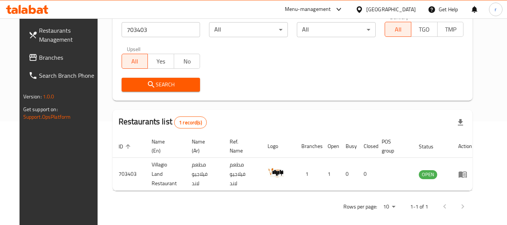
click at [363, 11] on icon at bounding box center [359, 10] width 8 height 8
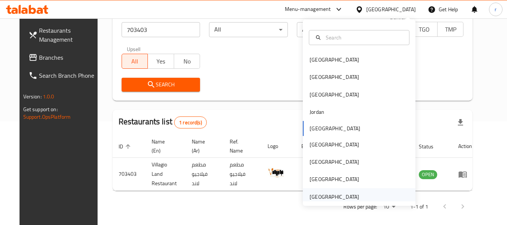
click at [321, 195] on div "[GEOGRAPHIC_DATA]" at bounding box center [333, 196] width 49 height 8
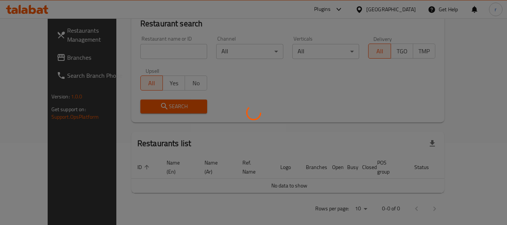
scroll to position [103, 0]
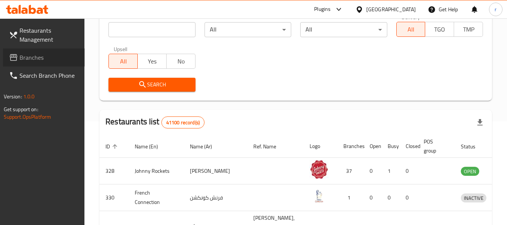
click at [29, 60] on span "Branches" at bounding box center [48, 57] width 59 height 9
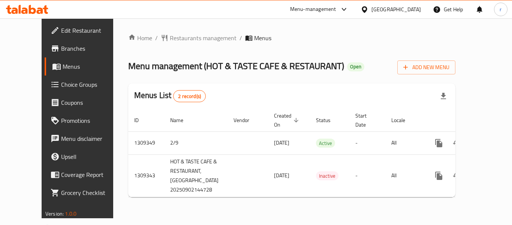
click at [178, 36] on span "Restaurants management" at bounding box center [203, 37] width 67 height 9
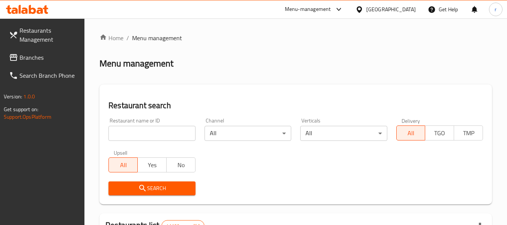
click at [144, 128] on input "search" at bounding box center [151, 133] width 87 height 15
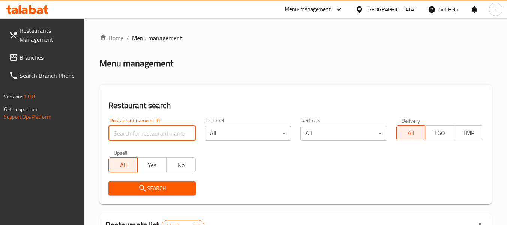
paste input "705223"
type input "705223"
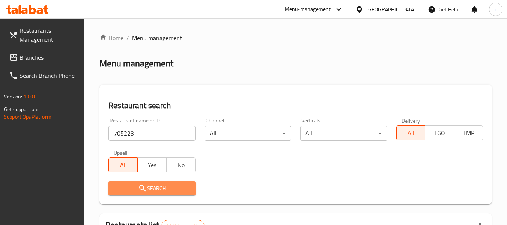
click at [153, 183] on button "Search" at bounding box center [151, 188] width 87 height 14
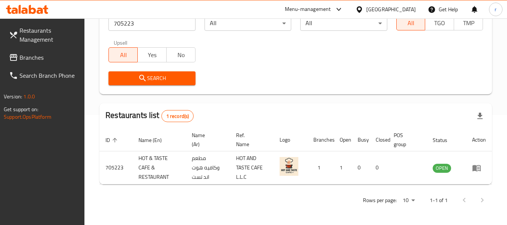
scroll to position [110, 0]
click at [363, 7] on icon at bounding box center [359, 10] width 8 height 8
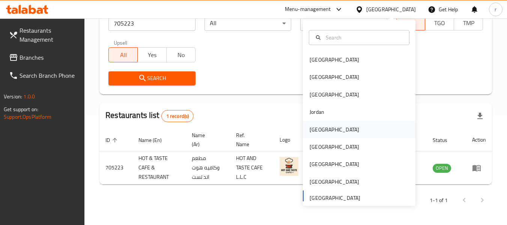
click at [309, 130] on div "[GEOGRAPHIC_DATA]" at bounding box center [333, 129] width 49 height 8
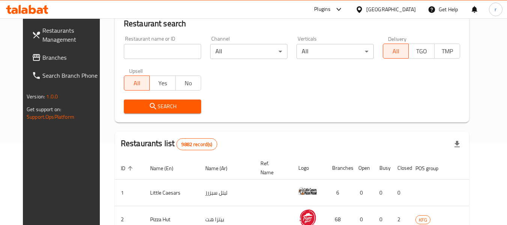
scroll to position [110, 0]
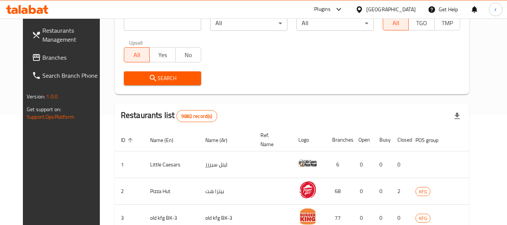
click at [42, 55] on span "Branches" at bounding box center [71, 57] width 59 height 9
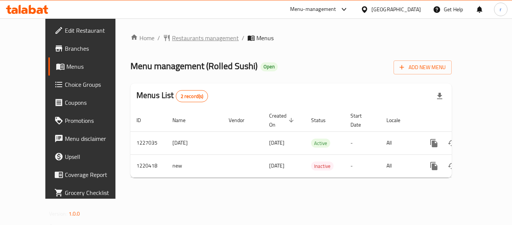
click at [172, 36] on span "Restaurants management" at bounding box center [205, 37] width 67 height 9
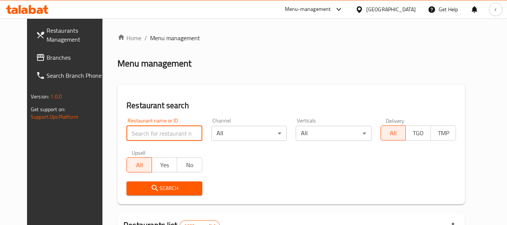
click at [158, 136] on input "search" at bounding box center [163, 133] width 75 height 15
paste input "673360"
type input "673360"
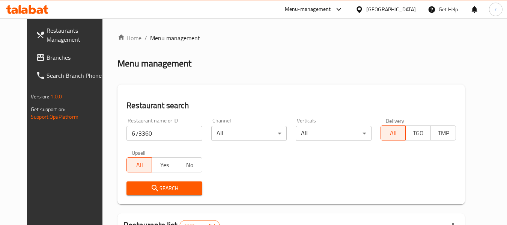
click at [156, 190] on span "Search" at bounding box center [163, 187] width 63 height 9
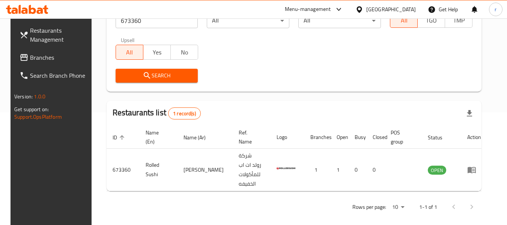
scroll to position [103, 0]
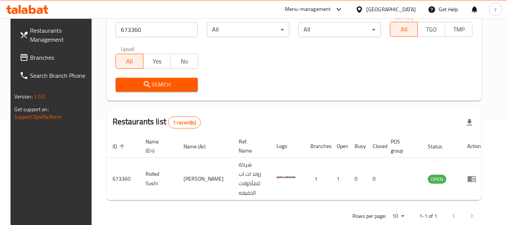
click at [388, 10] on div "Kuwait" at bounding box center [385, 9] width 72 height 18
click at [361, 11] on icon at bounding box center [358, 9] width 5 height 6
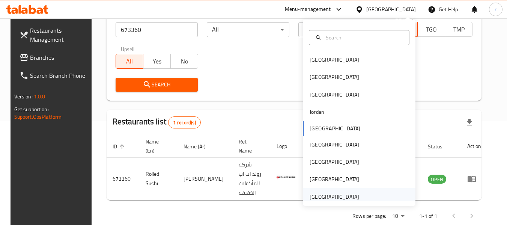
click at [358, 200] on div "[GEOGRAPHIC_DATA]" at bounding box center [333, 196] width 61 height 17
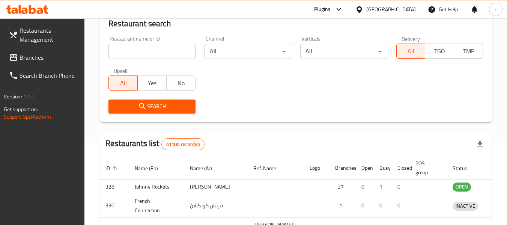
scroll to position [103, 0]
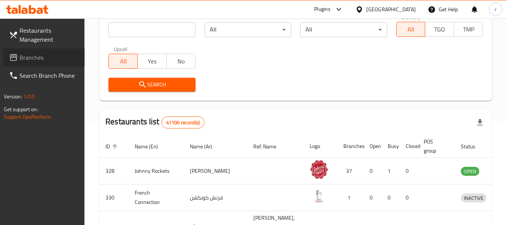
click at [26, 53] on span "Branches" at bounding box center [48, 57] width 59 height 9
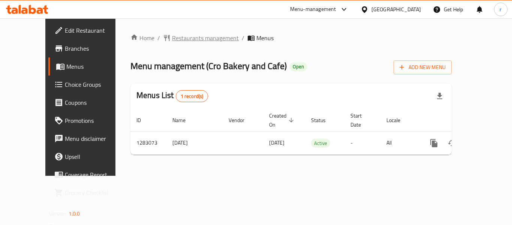
click at [172, 36] on span "Restaurants management" at bounding box center [205, 37] width 67 height 9
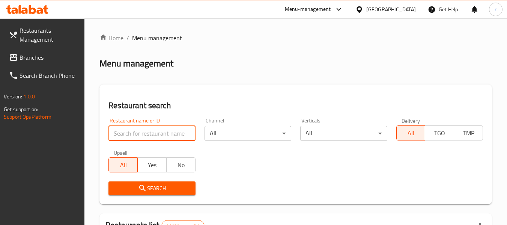
click at [154, 130] on input "search" at bounding box center [151, 133] width 87 height 15
paste input "695101"
type input "695101"
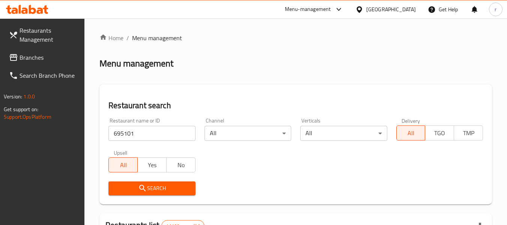
click at [149, 186] on span "Search" at bounding box center [151, 187] width 75 height 9
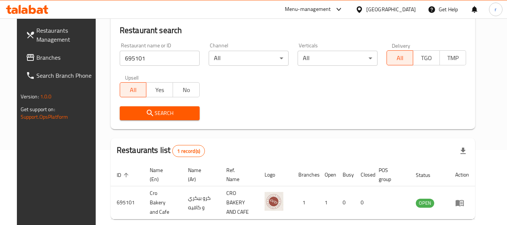
scroll to position [103, 0]
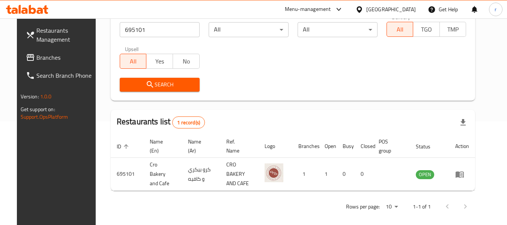
click at [42, 56] on span "Branches" at bounding box center [65, 57] width 59 height 9
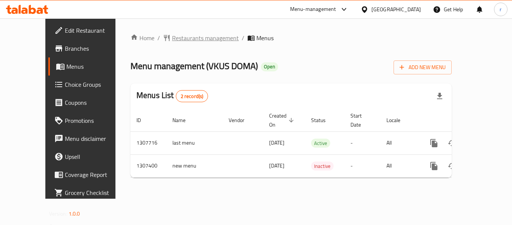
click at [178, 37] on span "Restaurants management" at bounding box center [205, 37] width 67 height 9
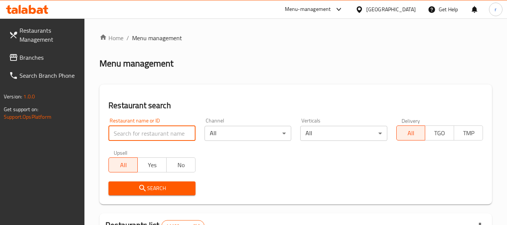
click at [138, 132] on input "search" at bounding box center [151, 133] width 87 height 15
paste input "703643"
type input "703643"
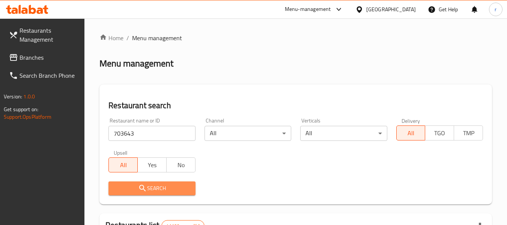
click at [155, 190] on span "Search" at bounding box center [151, 187] width 75 height 9
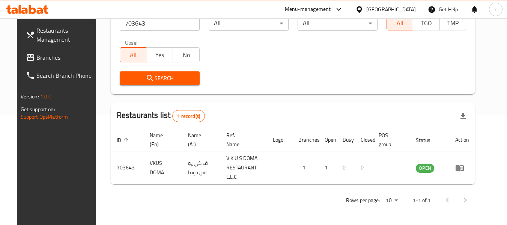
scroll to position [103, 0]
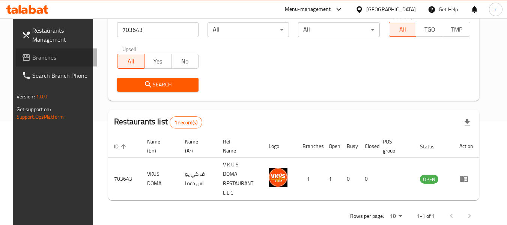
click at [34, 56] on span "Branches" at bounding box center [61, 57] width 59 height 9
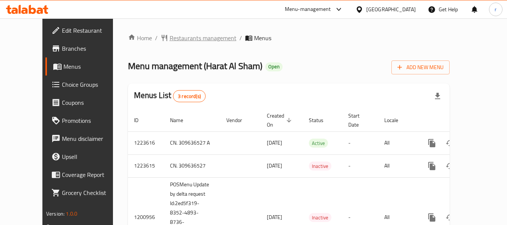
click at [169, 37] on span "Restaurants management" at bounding box center [202, 37] width 67 height 9
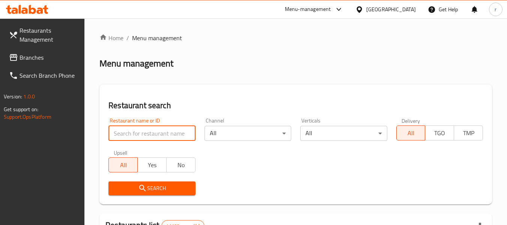
click at [150, 133] on input "search" at bounding box center [151, 133] width 87 height 15
paste input "7819"
type input "7819"
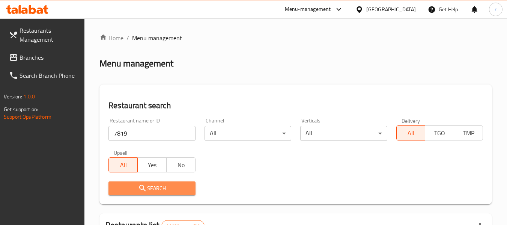
click at [142, 189] on icon "submit" at bounding box center [142, 187] width 6 height 6
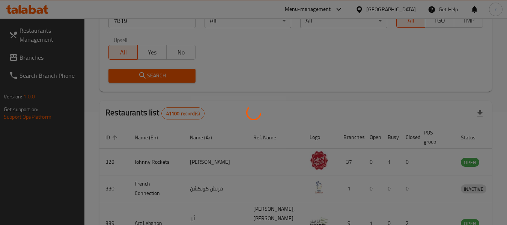
scroll to position [103, 0]
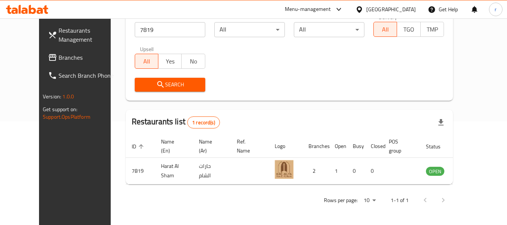
click at [366, 10] on div at bounding box center [360, 9] width 11 height 8
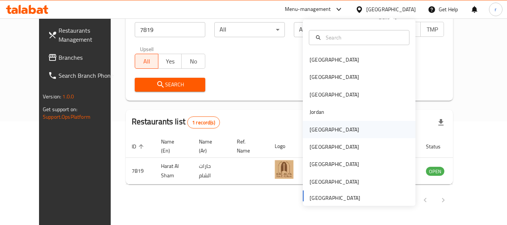
click at [324, 128] on div "[GEOGRAPHIC_DATA]" at bounding box center [333, 129] width 61 height 17
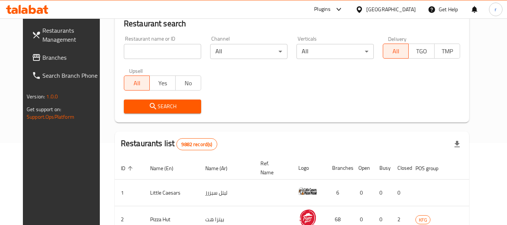
scroll to position [103, 0]
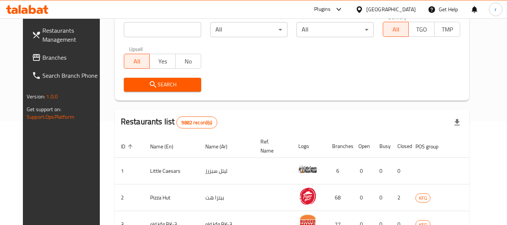
click at [42, 58] on span "Branches" at bounding box center [71, 57] width 59 height 9
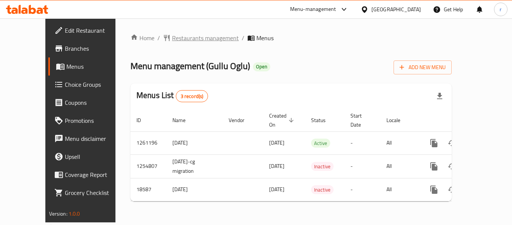
click at [172, 38] on span "Restaurants management" at bounding box center [205, 37] width 67 height 9
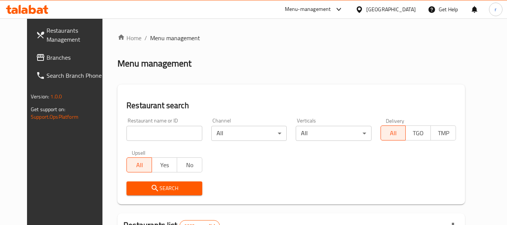
click at [139, 133] on input "search" at bounding box center [163, 133] width 75 height 15
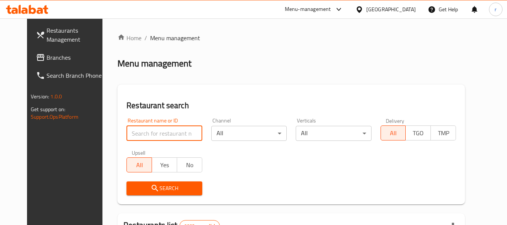
paste input "10088"
type input "10088"
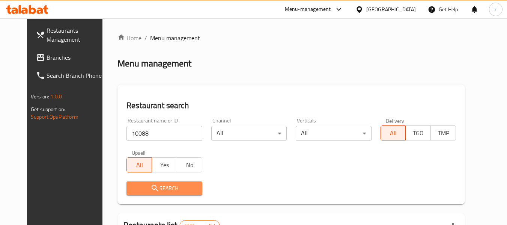
click at [136, 186] on span "Search" at bounding box center [163, 187] width 63 height 9
click at [136, 186] on div at bounding box center [253, 112] width 507 height 225
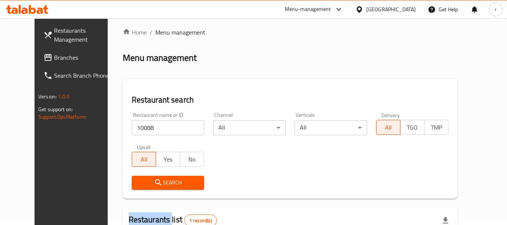
scroll to position [103, 0]
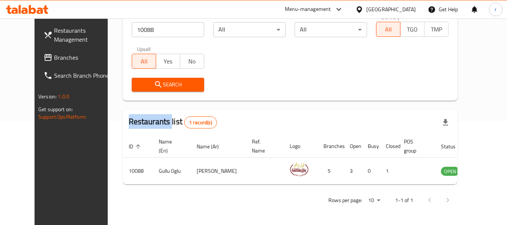
click at [361, 7] on icon at bounding box center [358, 9] width 5 height 6
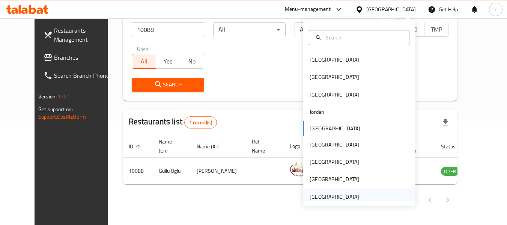
click at [319, 201] on div "[GEOGRAPHIC_DATA]" at bounding box center [333, 196] width 49 height 8
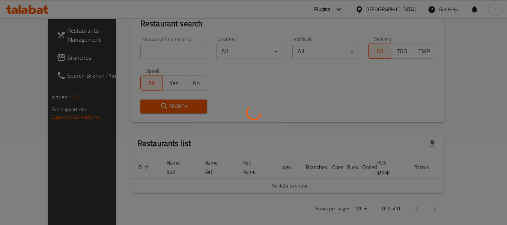
scroll to position [103, 0]
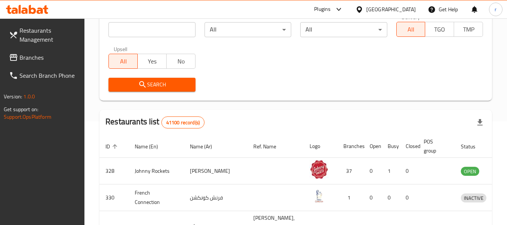
click at [28, 58] on span "Branches" at bounding box center [48, 57] width 59 height 9
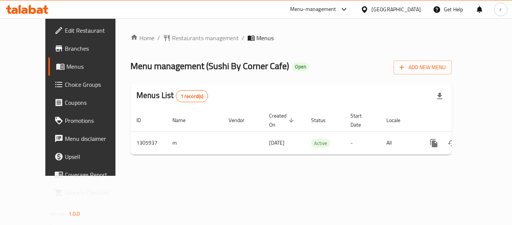
click at [172, 39] on span "Restaurants management" at bounding box center [205, 37] width 67 height 9
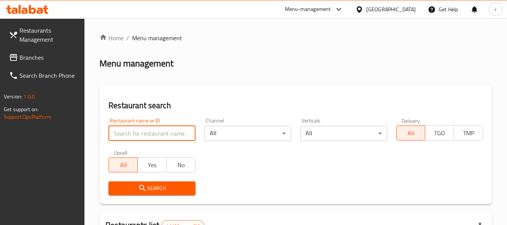
click at [155, 130] on input "search" at bounding box center [151, 133] width 87 height 15
paste input "703914"
type input "703914"
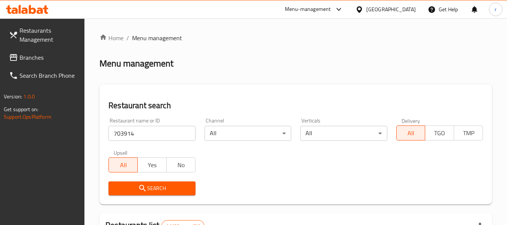
click at [148, 184] on span "Search" at bounding box center [151, 187] width 75 height 9
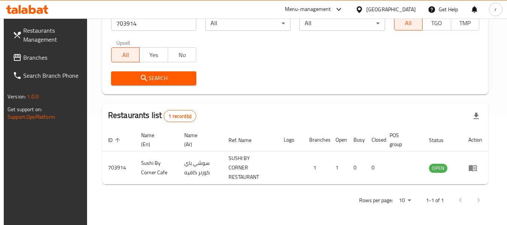
scroll to position [110, 0]
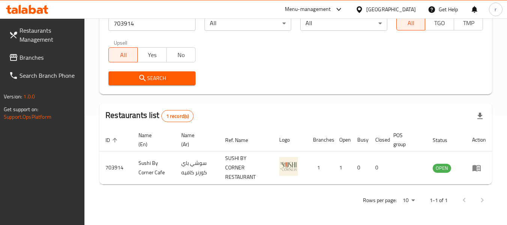
click at [365, 10] on div at bounding box center [360, 9] width 11 height 8
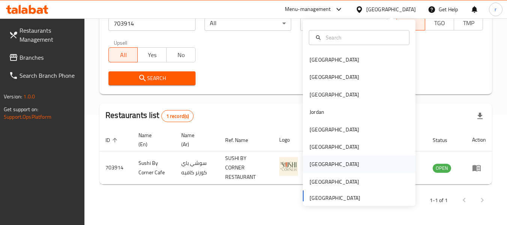
click at [324, 165] on div "[GEOGRAPHIC_DATA]" at bounding box center [359, 163] width 112 height 17
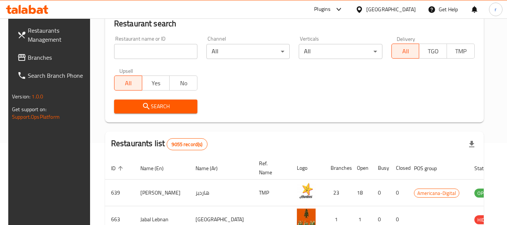
scroll to position [110, 0]
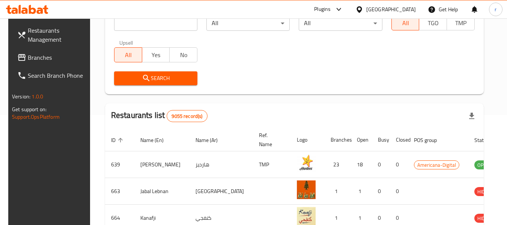
click at [30, 57] on span "Branches" at bounding box center [57, 57] width 59 height 9
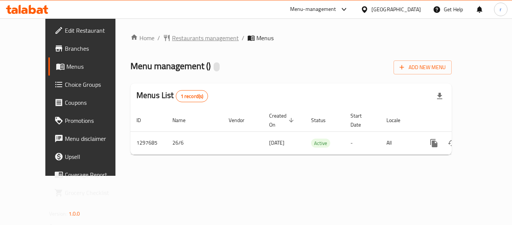
click at [177, 39] on span "Restaurants management" at bounding box center [205, 37] width 67 height 9
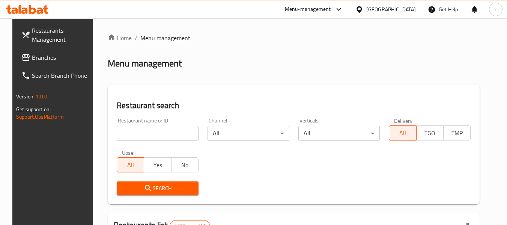
click at [137, 133] on input "search" at bounding box center [158, 133] width 82 height 15
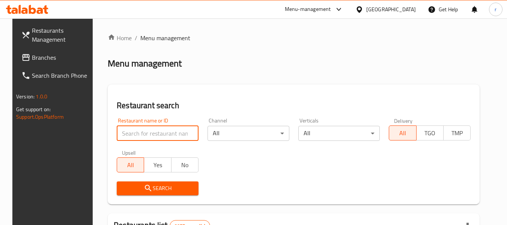
paste input "700579"
type input "700579"
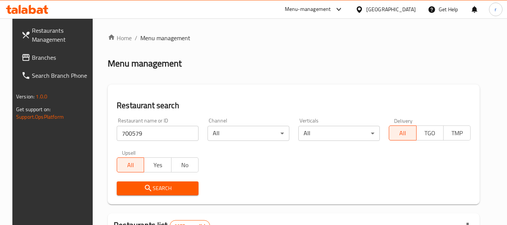
click at [130, 186] on span "Search" at bounding box center [158, 187] width 70 height 9
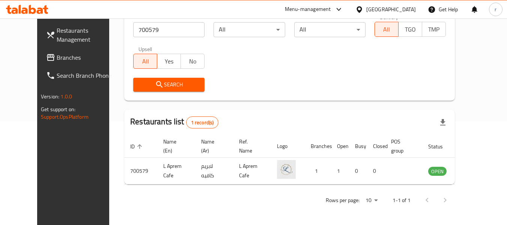
scroll to position [103, 0]
click at [363, 12] on icon at bounding box center [359, 10] width 8 height 8
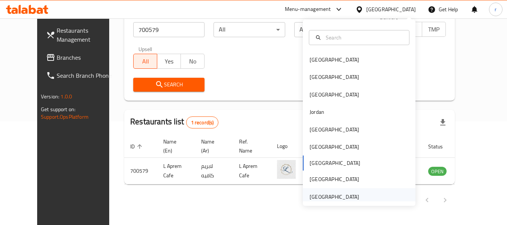
click at [320, 193] on div "[GEOGRAPHIC_DATA]" at bounding box center [333, 196] width 49 height 8
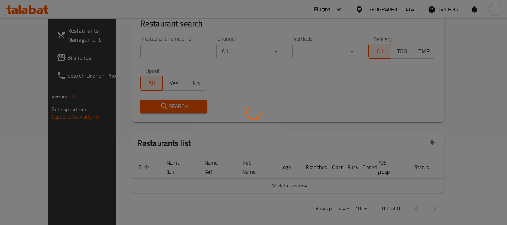
click at [34, 55] on div at bounding box center [253, 112] width 507 height 225
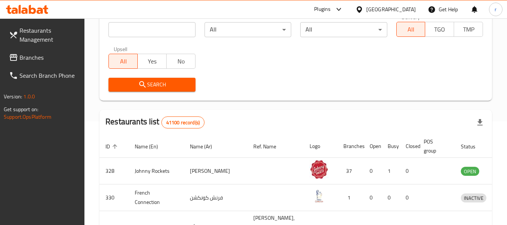
click at [33, 57] on span "Branches" at bounding box center [48, 57] width 59 height 9
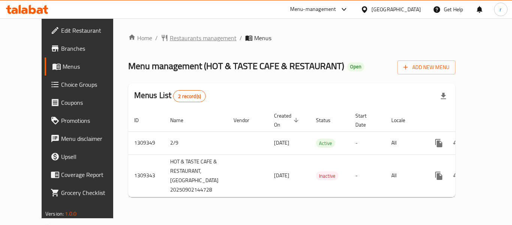
click at [170, 39] on span "Restaurants management" at bounding box center [203, 37] width 67 height 9
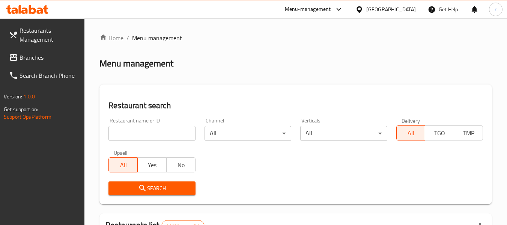
click at [135, 135] on input "search" at bounding box center [151, 133] width 87 height 15
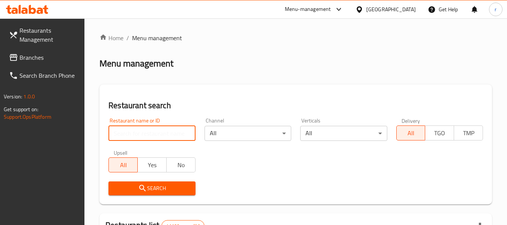
paste input "705223"
type input "705223"
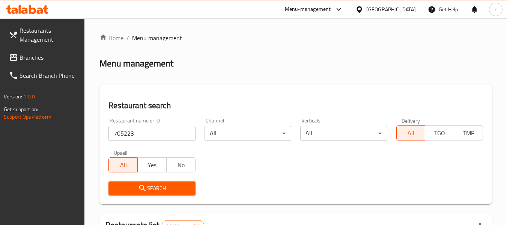
click at [137, 184] on span "Search" at bounding box center [151, 187] width 75 height 9
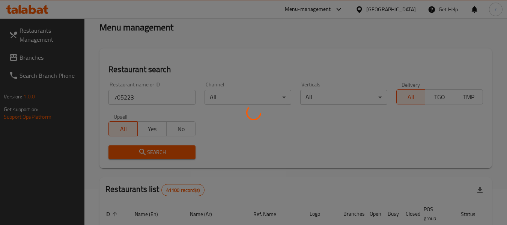
scroll to position [75, 0]
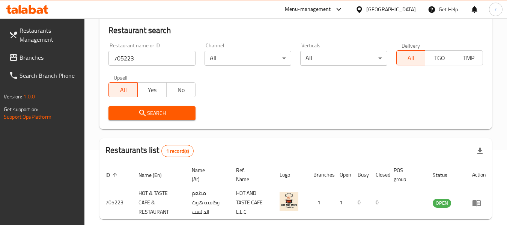
click at [31, 55] on span "Branches" at bounding box center [48, 57] width 59 height 9
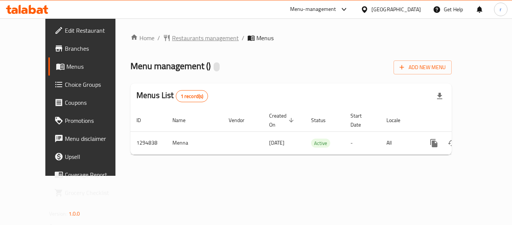
click at [172, 37] on span "Restaurants management" at bounding box center [205, 37] width 67 height 9
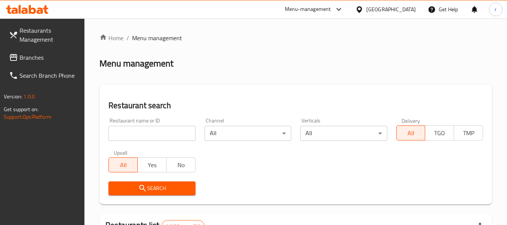
click at [143, 129] on input "search" at bounding box center [151, 133] width 87 height 15
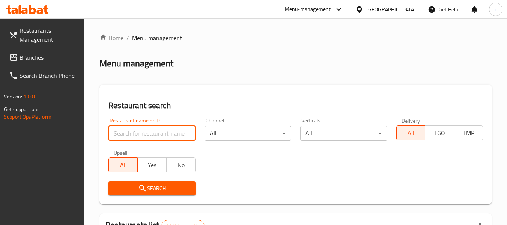
paste input "699712"
type input "699712"
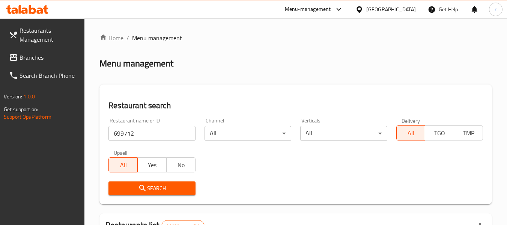
click at [137, 187] on span "Search" at bounding box center [151, 187] width 75 height 9
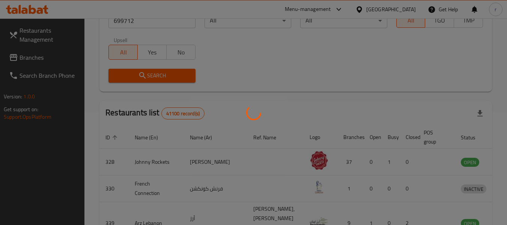
scroll to position [110, 0]
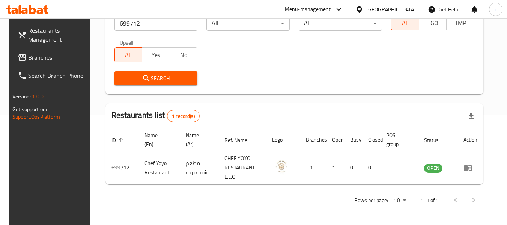
click at [35, 55] on span "Branches" at bounding box center [57, 57] width 59 height 9
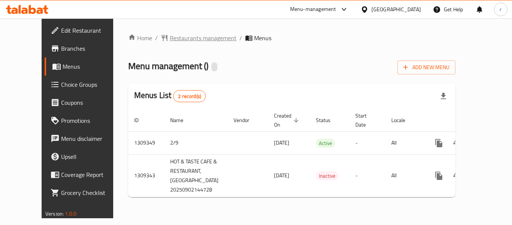
click at [173, 37] on span "Restaurants management" at bounding box center [203, 37] width 67 height 9
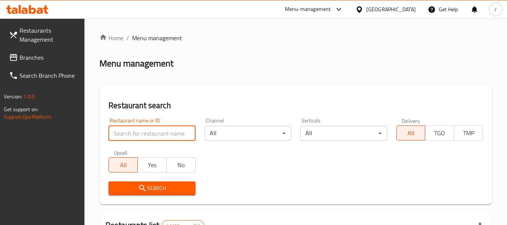
click at [146, 135] on input "search" at bounding box center [151, 133] width 87 height 15
paste input "705223"
type input "705223"
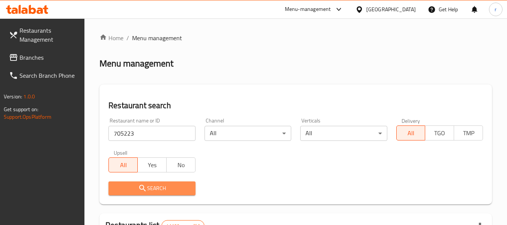
click at [156, 190] on span "Search" at bounding box center [151, 187] width 75 height 9
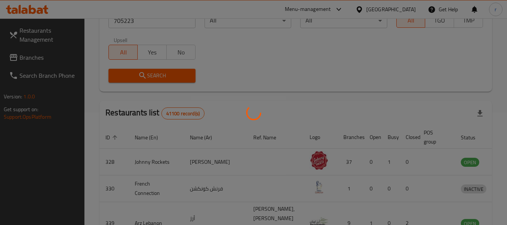
scroll to position [110, 0]
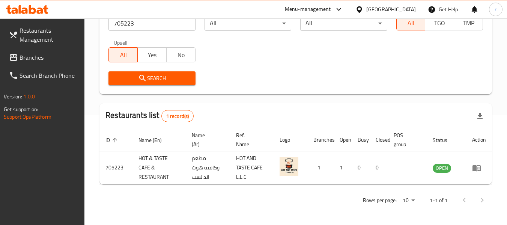
click at [390, 11] on div "[GEOGRAPHIC_DATA]" at bounding box center [390, 9] width 49 height 8
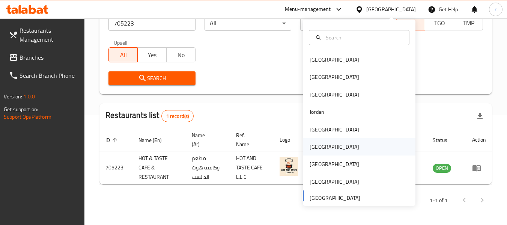
click at [315, 138] on div "[GEOGRAPHIC_DATA]" at bounding box center [333, 146] width 61 height 17
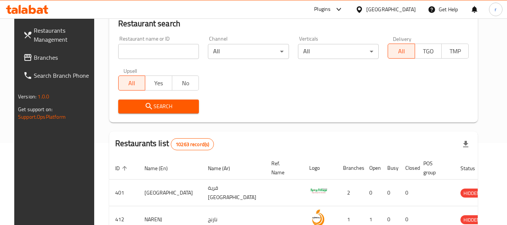
scroll to position [110, 0]
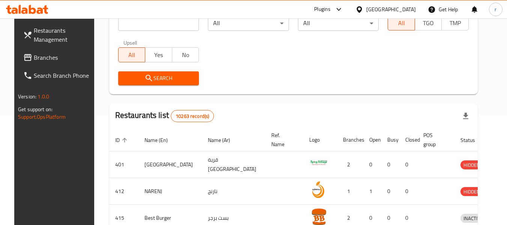
click at [34, 53] on span "Branches" at bounding box center [63, 57] width 59 height 9
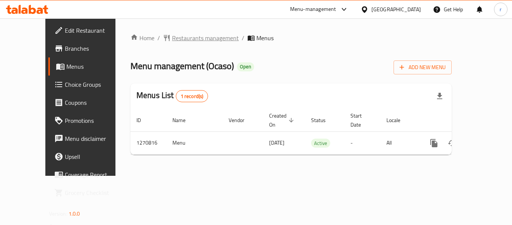
click at [172, 38] on span "Restaurants management" at bounding box center [205, 37] width 67 height 9
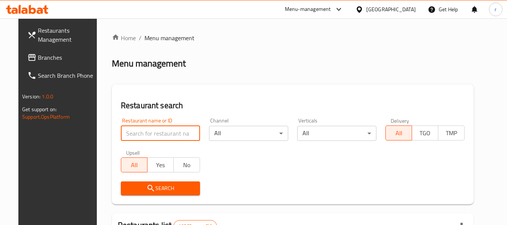
click at [151, 132] on input "search" at bounding box center [160, 133] width 79 height 15
paste input "689387"
type input "689387"
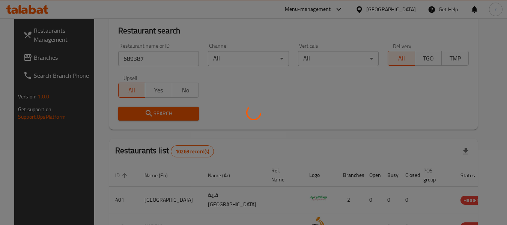
scroll to position [75, 0]
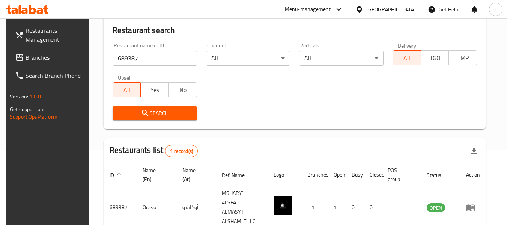
click at [403, 9] on div "Oman" at bounding box center [390, 9] width 49 height 8
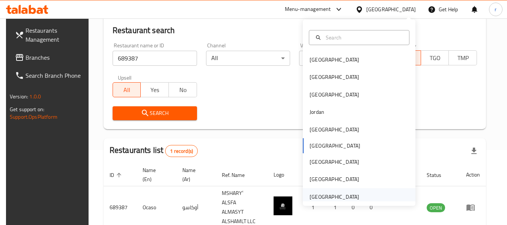
click at [331, 192] on div "[GEOGRAPHIC_DATA]" at bounding box center [333, 196] width 49 height 8
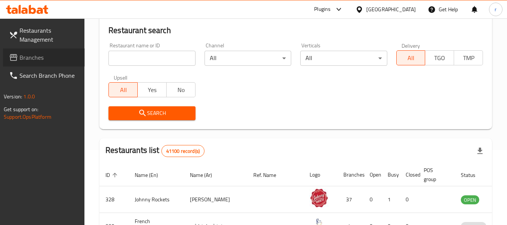
click at [37, 59] on span "Branches" at bounding box center [48, 57] width 59 height 9
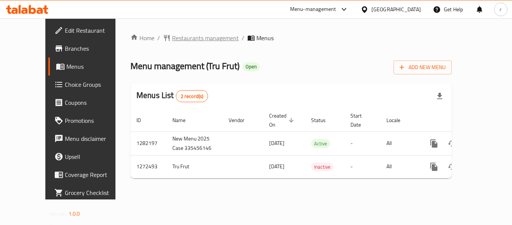
click at [172, 36] on span "Restaurants management" at bounding box center [205, 37] width 67 height 9
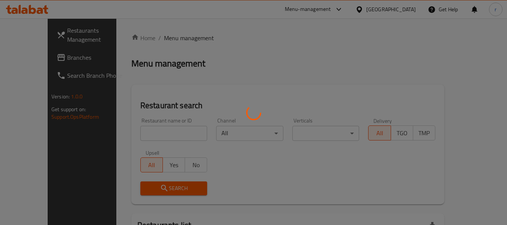
click at [154, 130] on div at bounding box center [253, 112] width 507 height 225
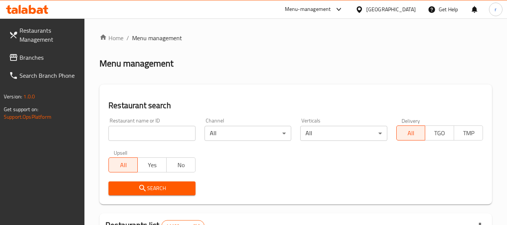
click at [154, 130] on input "search" at bounding box center [151, 133] width 87 height 15
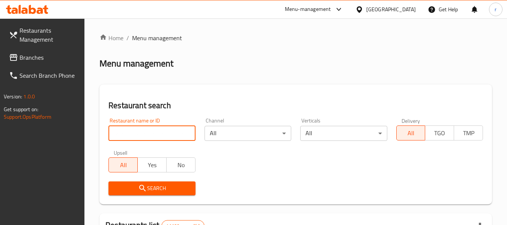
paste input "690294"
type input "690294"
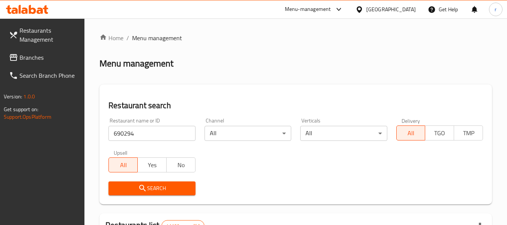
click at [160, 183] on span "Search" at bounding box center [151, 187] width 75 height 9
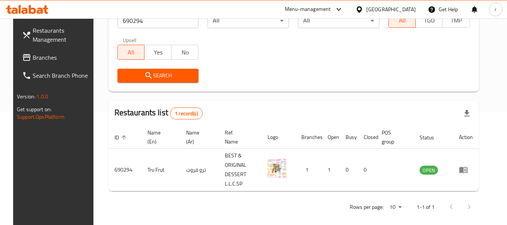
scroll to position [103, 0]
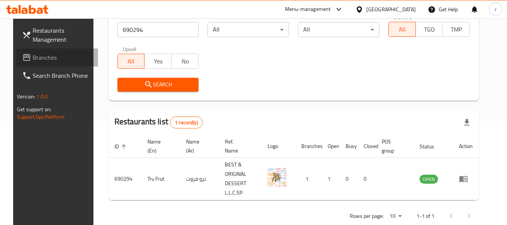
click at [37, 58] on span "Branches" at bounding box center [62, 57] width 59 height 9
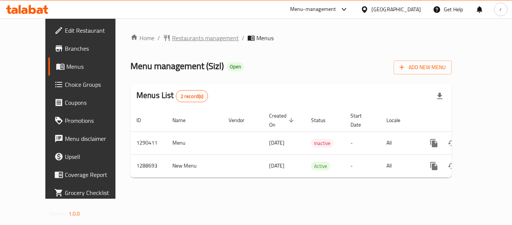
click at [172, 33] on span "Restaurants management" at bounding box center [205, 37] width 67 height 9
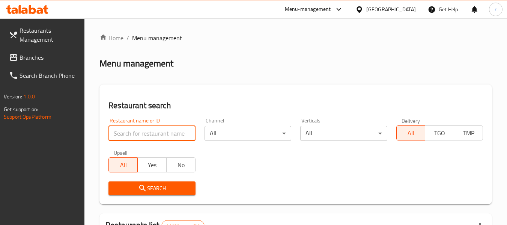
click at [139, 132] on input "search" at bounding box center [151, 133] width 87 height 15
paste input "697221"
type input "697221"
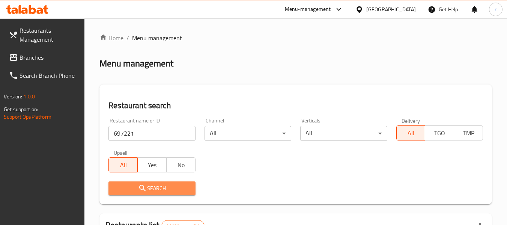
click at [159, 186] on span "Search" at bounding box center [151, 187] width 75 height 9
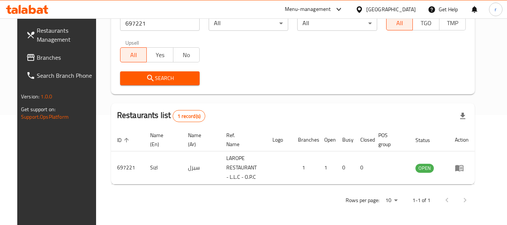
scroll to position [110, 0]
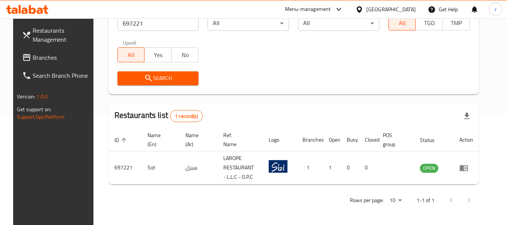
click at [387, 10] on div "[GEOGRAPHIC_DATA]" at bounding box center [390, 9] width 49 height 8
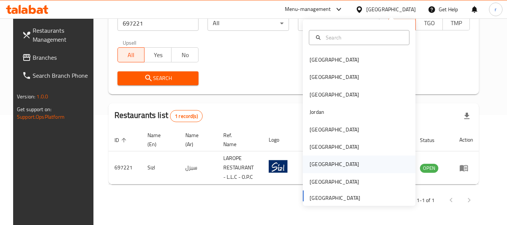
click at [313, 165] on div "Qatar" at bounding box center [333, 164] width 49 height 8
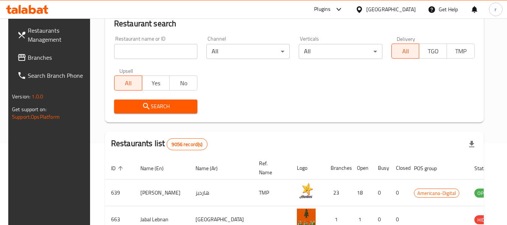
scroll to position [110, 0]
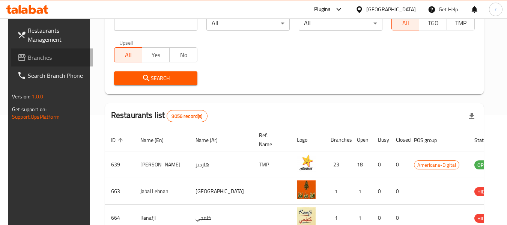
click at [42, 60] on span "Branches" at bounding box center [57, 57] width 59 height 9
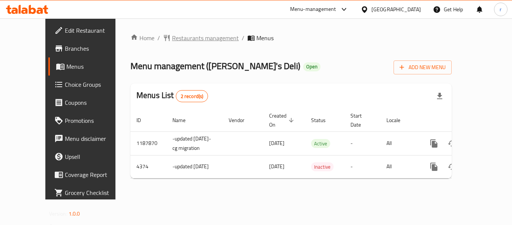
click at [182, 39] on span "Restaurants management" at bounding box center [205, 37] width 67 height 9
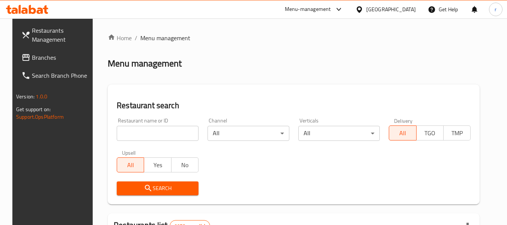
click at [153, 134] on input "search" at bounding box center [158, 133] width 82 height 15
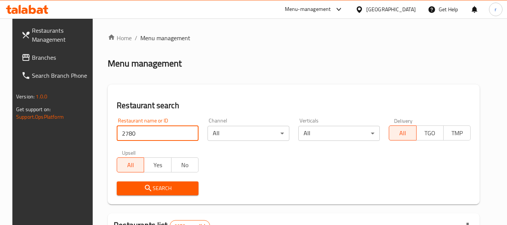
type input "2780"
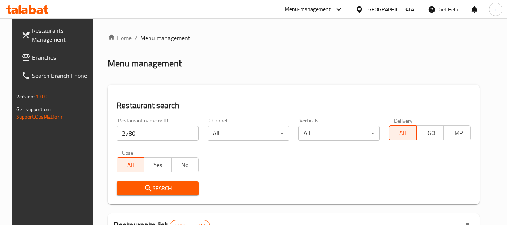
click at [137, 183] on button "Search" at bounding box center [158, 188] width 82 height 14
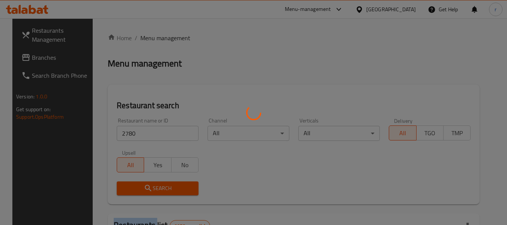
click at [137, 183] on div at bounding box center [253, 112] width 507 height 225
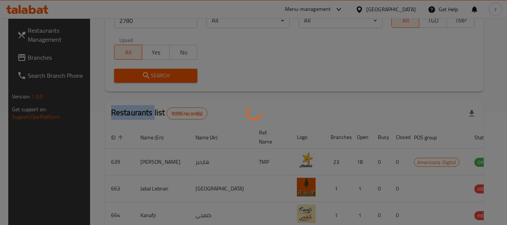
scroll to position [103, 0]
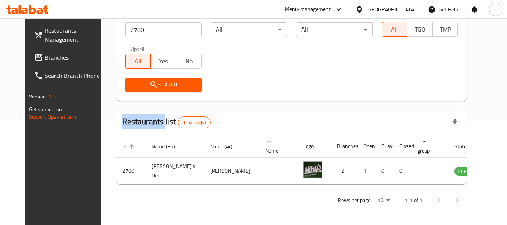
click at [361, 7] on icon at bounding box center [358, 9] width 5 height 6
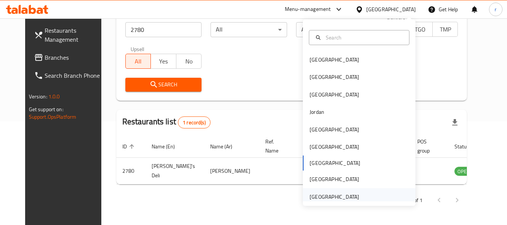
click at [328, 192] on div "[GEOGRAPHIC_DATA]" at bounding box center [333, 196] width 49 height 8
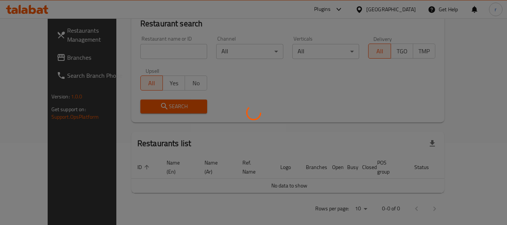
scroll to position [103, 0]
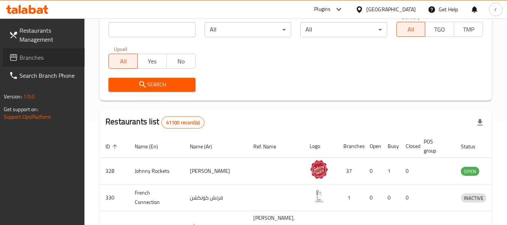
click at [32, 57] on span "Branches" at bounding box center [48, 57] width 59 height 9
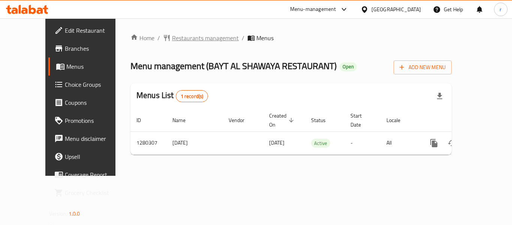
click at [172, 37] on span "Restaurants management" at bounding box center [205, 37] width 67 height 9
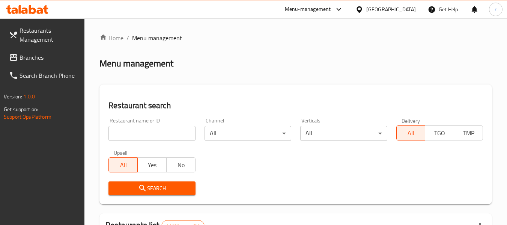
click at [153, 132] on input "search" at bounding box center [151, 133] width 87 height 15
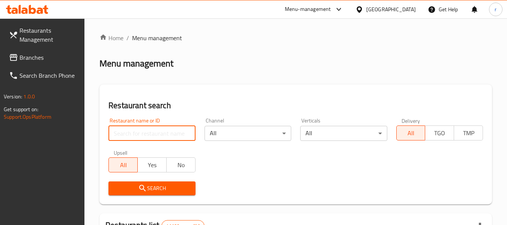
paste input "693730"
type input "693730"
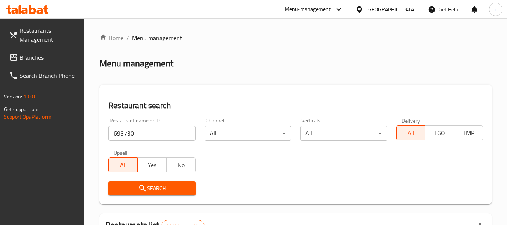
click at [155, 189] on span "Search" at bounding box center [151, 187] width 75 height 9
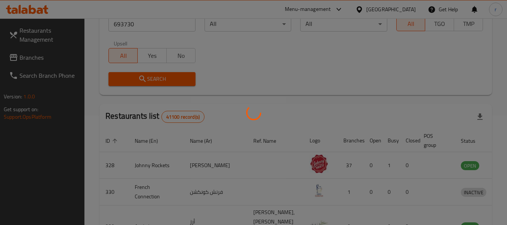
scroll to position [112, 0]
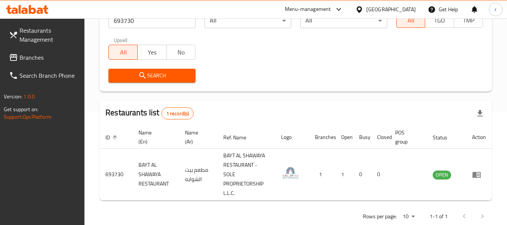
click at [26, 59] on span "Branches" at bounding box center [48, 57] width 59 height 9
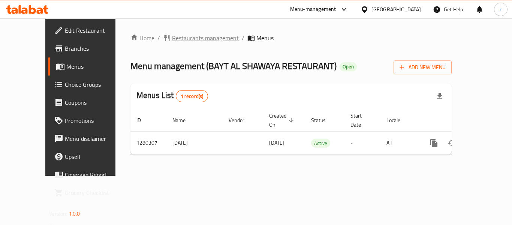
click at [172, 36] on span "Restaurants management" at bounding box center [205, 37] width 67 height 9
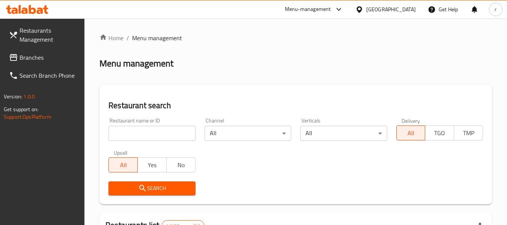
click at [146, 131] on input "search" at bounding box center [151, 133] width 87 height 15
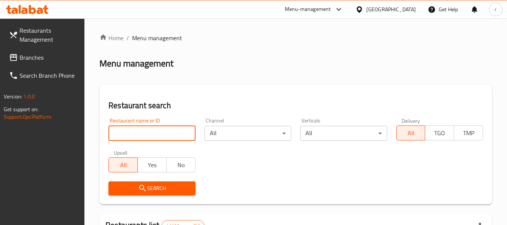
paste input "693730"
type input "693730"
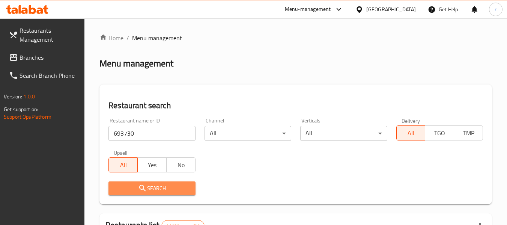
click at [139, 186] on icon "submit" at bounding box center [142, 187] width 6 height 6
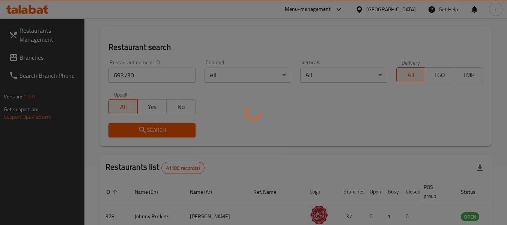
scroll to position [112, 0]
